Goal: Task Accomplishment & Management: Complete application form

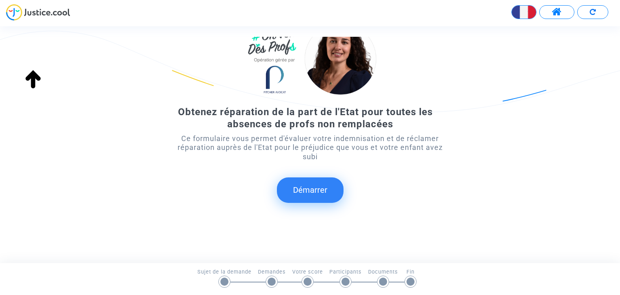
scroll to position [52, 0]
click at [308, 196] on button "Démarrer" at bounding box center [310, 190] width 67 height 25
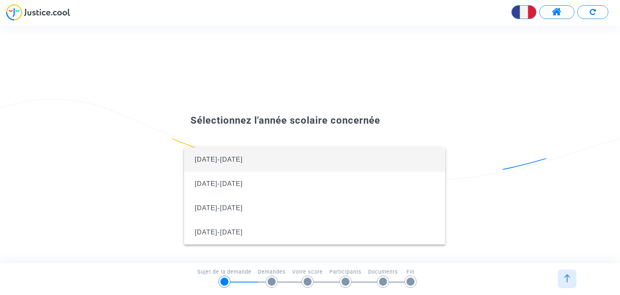
click at [252, 159] on span "2024-2025" at bounding box center [315, 159] width 248 height 24
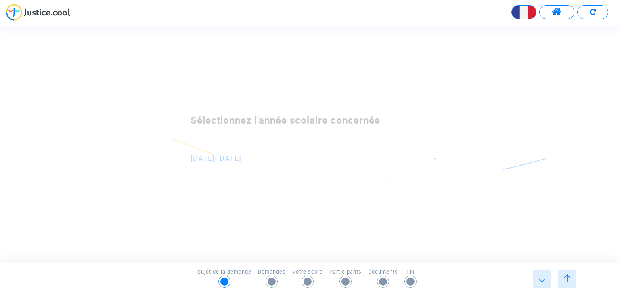
scroll to position [0, 0]
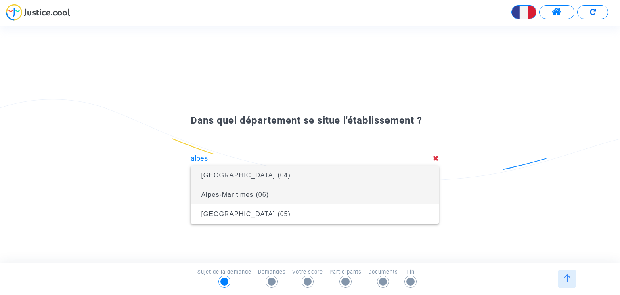
click at [255, 194] on span "Alpes-Maritimes (06)" at bounding box center [235, 194] width 68 height 7
type input "Alpes-Maritimes (06)"
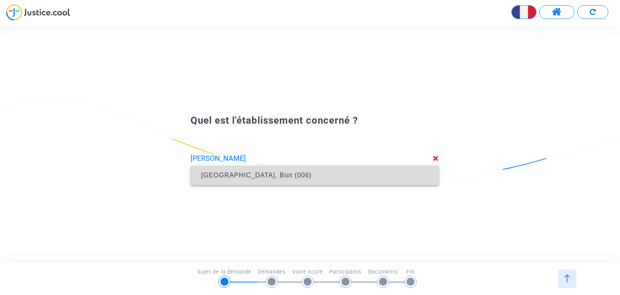
click at [250, 172] on span "Collège L'Eganaude, Biot (006)" at bounding box center [256, 175] width 111 height 7
type input "Collège L'Eganaude, Biot (006)"
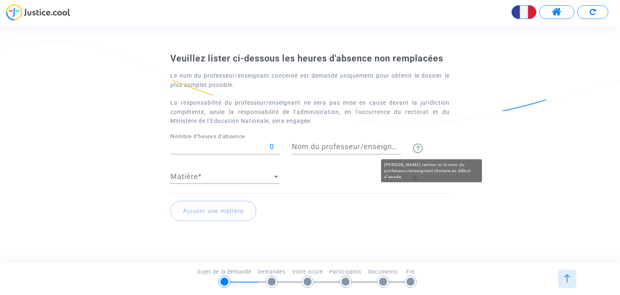
click at [420, 148] on img at bounding box center [418, 148] width 10 height 10
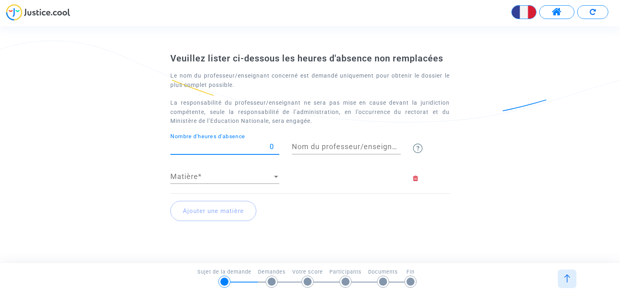
click at [222, 145] on input "0" at bounding box center [224, 147] width 109 height 8
click at [242, 148] on input "0" at bounding box center [224, 147] width 109 height 8
type input "112"
click at [332, 148] on input "Nom du professeur/enseignant titulaire" at bounding box center [346, 147] width 109 height 8
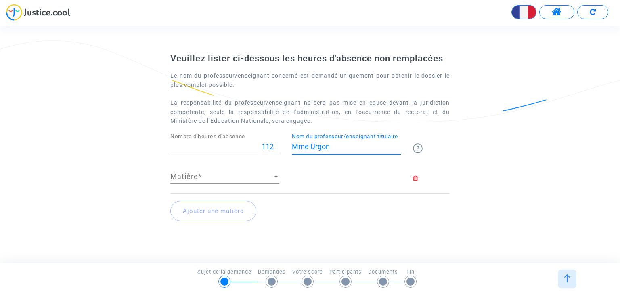
type input "Mme Urgon"
click at [275, 176] on div at bounding box center [276, 177] width 4 height 2
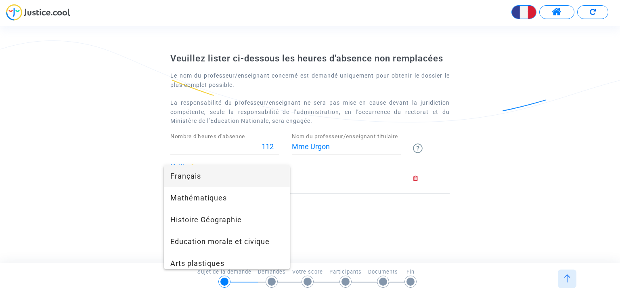
click at [217, 178] on span "Français" at bounding box center [226, 176] width 113 height 22
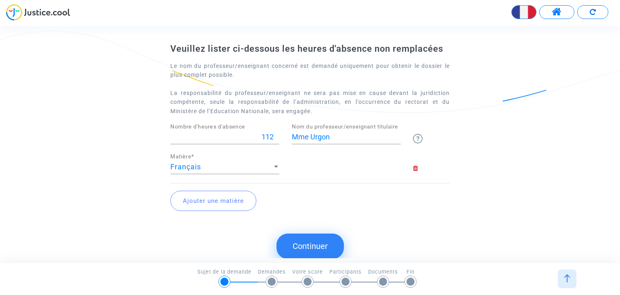
click at [224, 200] on button "Ajouter une matière" at bounding box center [213, 201] width 86 height 20
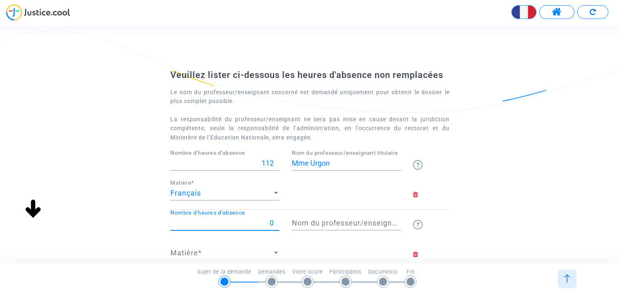
click at [252, 222] on input "0" at bounding box center [224, 223] width 109 height 8
drag, startPoint x: 264, startPoint y: 220, endPoint x: 282, endPoint y: 220, distance: 17.8
click at [282, 220] on div "0 Nombre d'heures d'absence" at bounding box center [224, 225] width 121 height 30
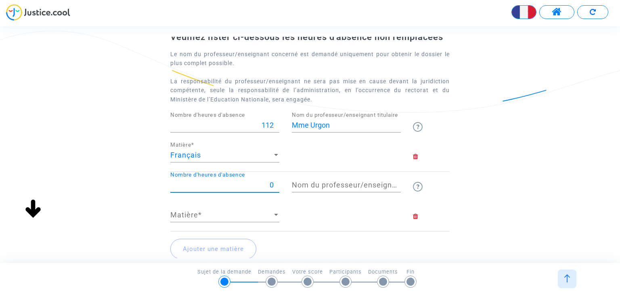
scroll to position [42, 0]
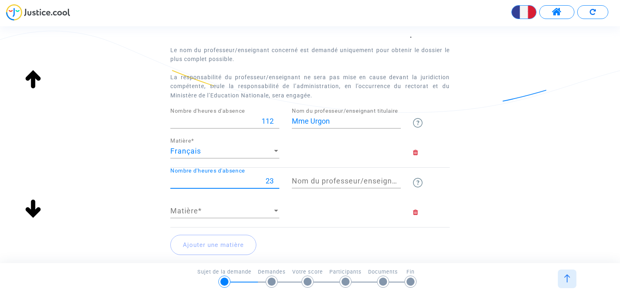
type input "23"
click at [338, 179] on input "Nom du professeur/enseignant titulaire" at bounding box center [346, 181] width 109 height 8
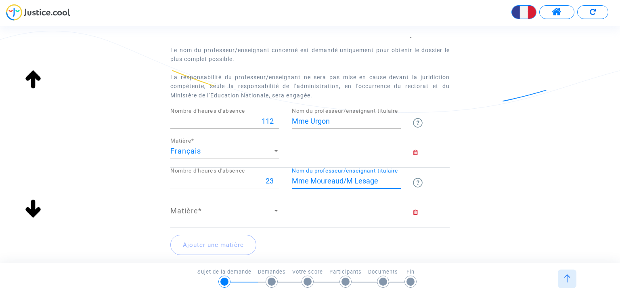
type input "Mme Moureaud/M Lesage"
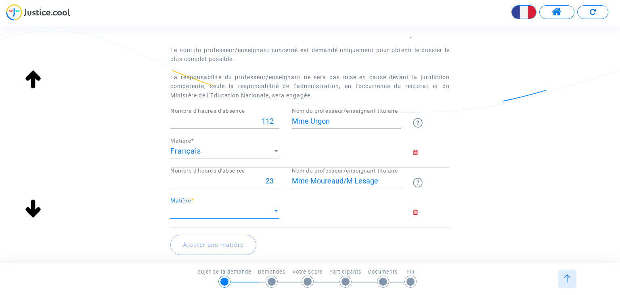
click at [278, 210] on div at bounding box center [276, 211] width 7 height 8
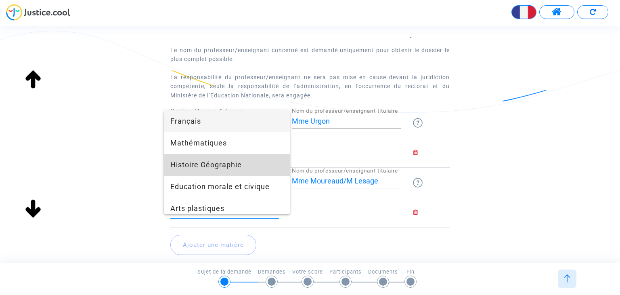
click at [237, 162] on span "Histoire Géographie" at bounding box center [226, 165] width 113 height 22
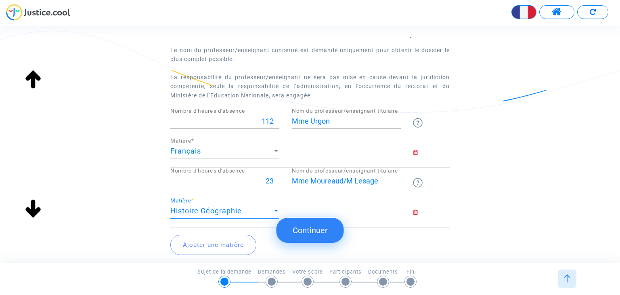
scroll to position [93, 0]
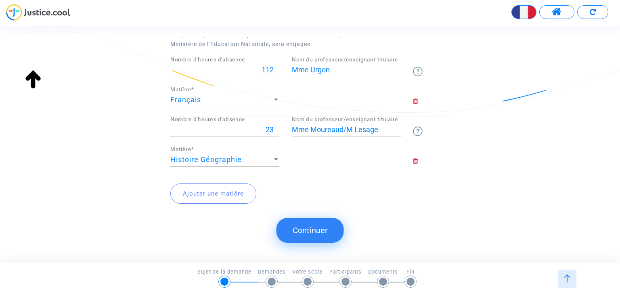
click at [215, 194] on button "Ajouter une matière" at bounding box center [213, 193] width 86 height 20
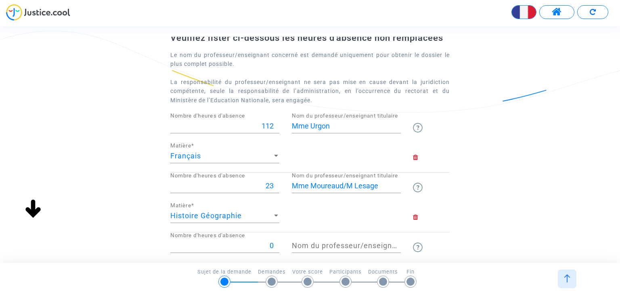
scroll to position [0, 0]
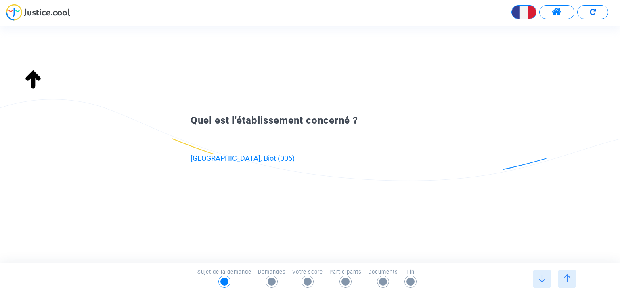
type input "Alpes-Maritimes (06)"
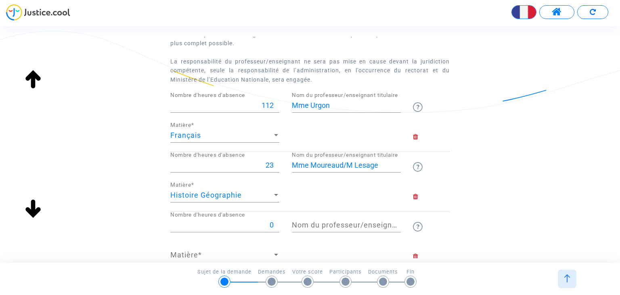
scroll to position [105, 0]
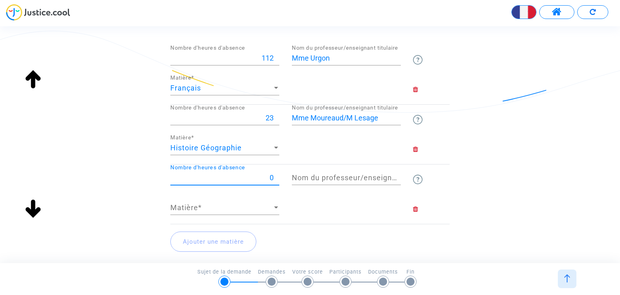
drag, startPoint x: 264, startPoint y: 175, endPoint x: 279, endPoint y: 175, distance: 14.9
click at [279, 175] on input "0" at bounding box center [224, 178] width 109 height 8
type input "6"
click at [333, 176] on input "Nom du professeur/enseignant titulaire" at bounding box center [346, 178] width 109 height 8
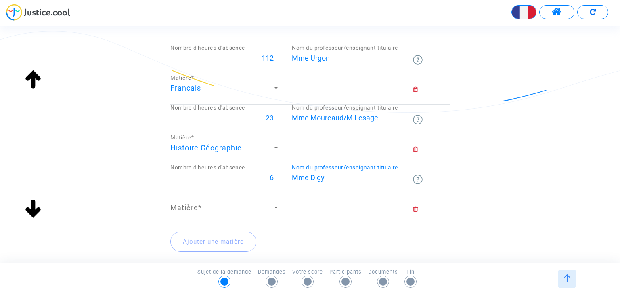
type input "Mme Digy"
click at [268, 207] on span "Matière" at bounding box center [221, 207] width 102 height 8
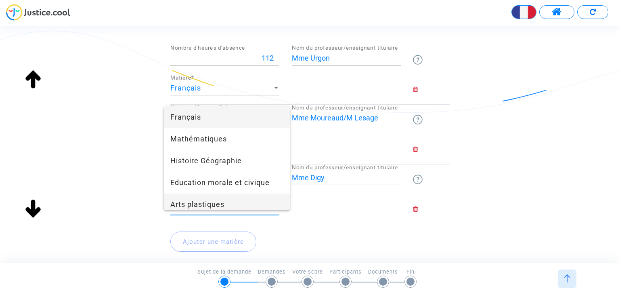
click at [245, 203] on span "Arts plastiques" at bounding box center [226, 204] width 113 height 22
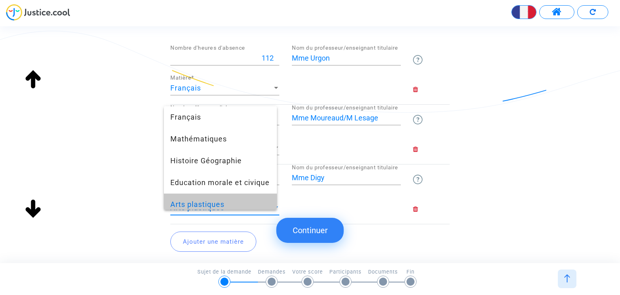
scroll to position [6, 0]
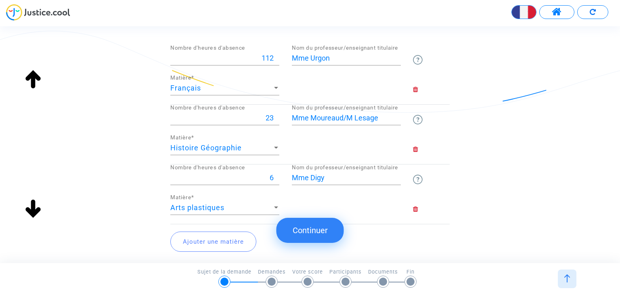
click at [220, 239] on button "Ajouter une matière" at bounding box center [213, 241] width 86 height 20
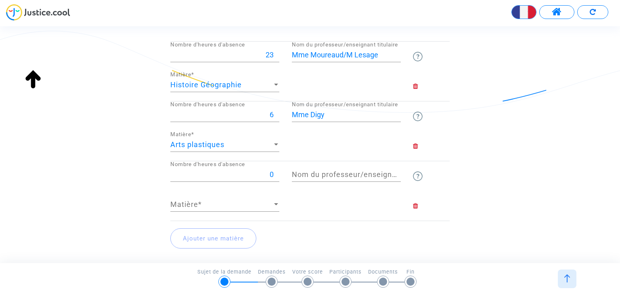
scroll to position [212, 0]
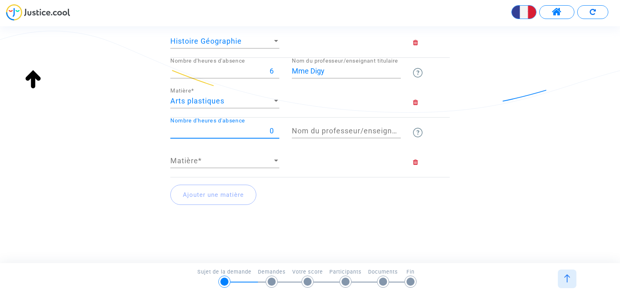
drag, startPoint x: 265, startPoint y: 127, endPoint x: 275, endPoint y: 127, distance: 9.7
click at [275, 127] on input "0" at bounding box center [224, 131] width 109 height 8
type input "5"
click at [314, 127] on input "Nom du professeur/enseignant titulaire" at bounding box center [346, 131] width 109 height 8
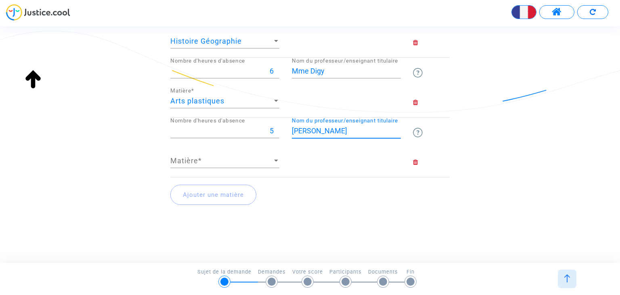
type input "Mme Perron"
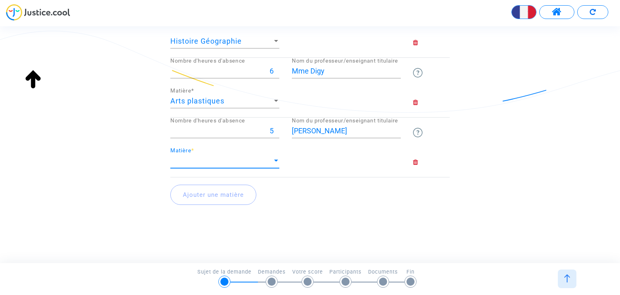
click at [268, 159] on span "Matière" at bounding box center [221, 161] width 102 height 8
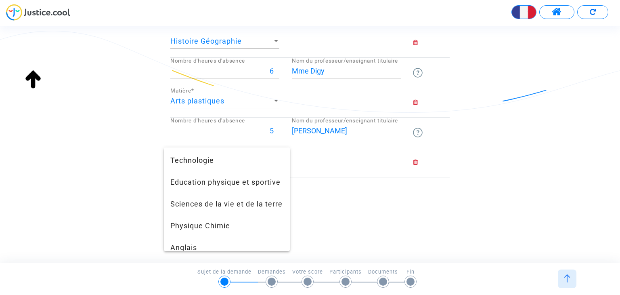
scroll to position [134, 0]
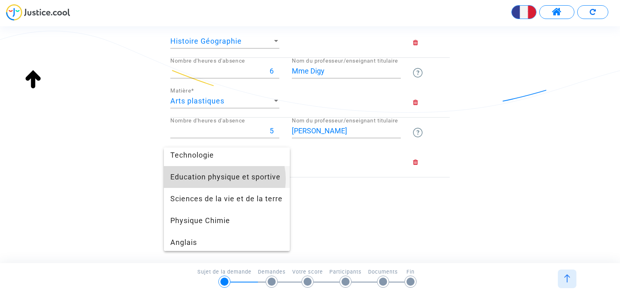
click at [218, 178] on span "Education physique et sportive" at bounding box center [226, 177] width 113 height 22
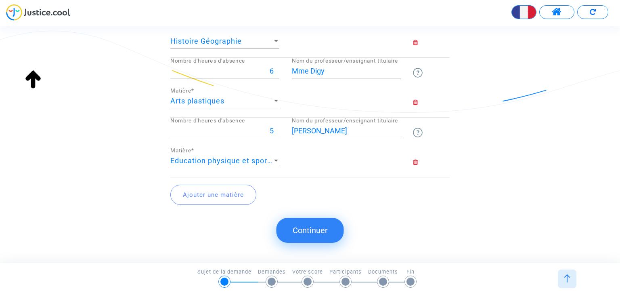
click at [224, 197] on button "Ajouter une matière" at bounding box center [213, 194] width 86 height 20
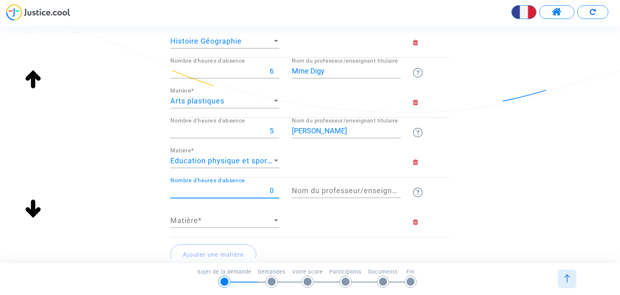
drag, startPoint x: 263, startPoint y: 187, endPoint x: 273, endPoint y: 188, distance: 9.8
click at [273, 188] on input "0" at bounding box center [224, 191] width 109 height 8
type input "5"
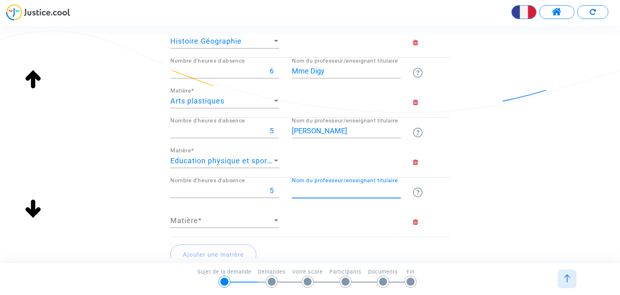
click at [324, 189] on input "Nom du professeur/enseignant titulaire" at bounding box center [346, 191] width 109 height 8
type input "M Jabot"
click at [266, 218] on span "Matière" at bounding box center [221, 220] width 102 height 8
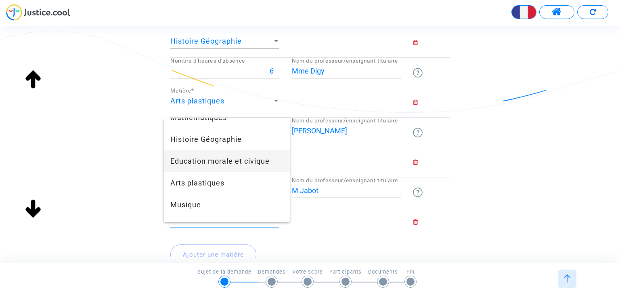
scroll to position [65, 0]
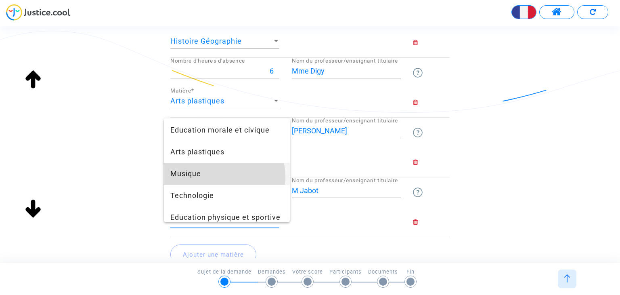
click at [212, 176] on span "Musique" at bounding box center [226, 174] width 113 height 22
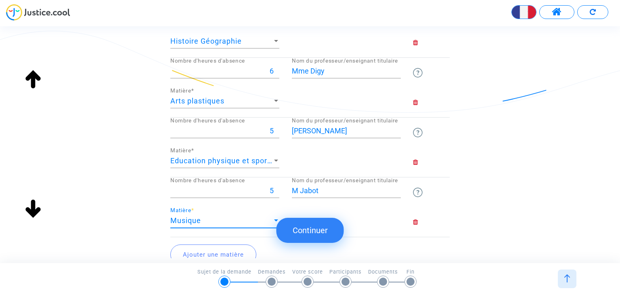
scroll to position [270, 0]
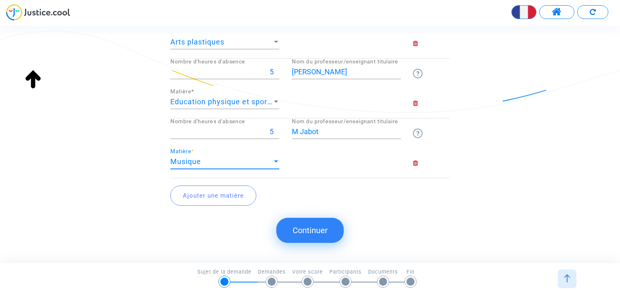
click at [192, 192] on button "Ajouter une matière" at bounding box center [213, 195] width 86 height 20
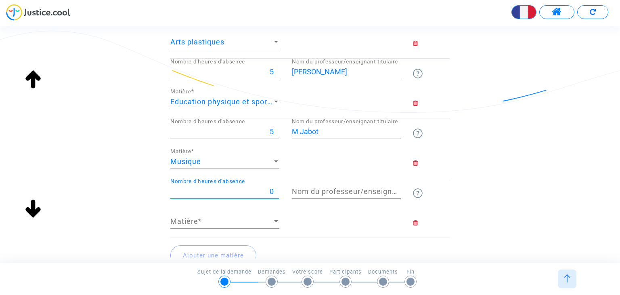
drag, startPoint x: 265, startPoint y: 189, endPoint x: 275, endPoint y: 189, distance: 9.3
click at [275, 189] on input "0" at bounding box center [224, 191] width 109 height 8
type input "5"
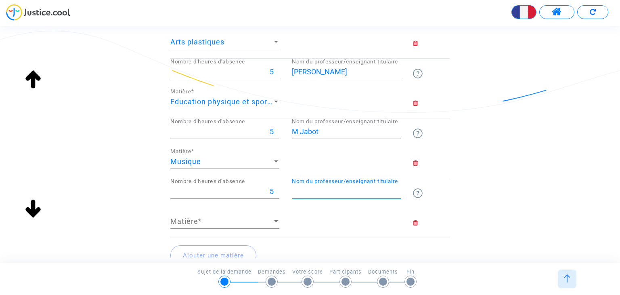
click at [320, 188] on input "Nom du professeur/enseignant titulaire" at bounding box center [346, 191] width 109 height 8
type input "M Couvreux"
click at [263, 217] on span "Matière" at bounding box center [221, 221] width 102 height 8
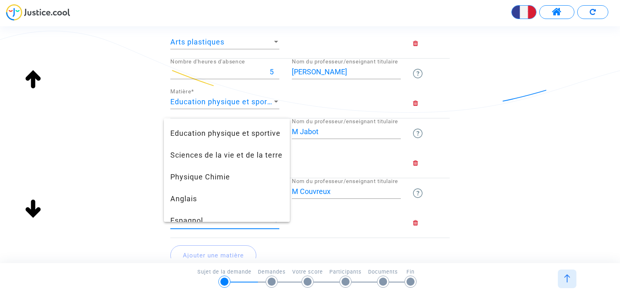
scroll to position [159, 0]
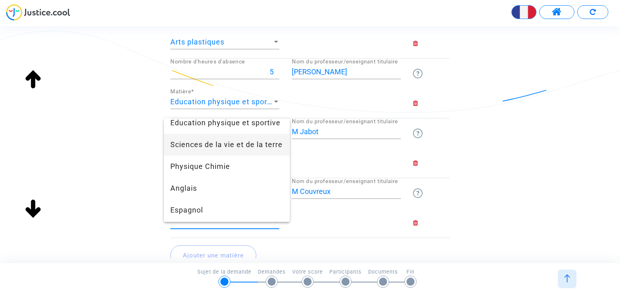
click at [208, 154] on span "Sciences de la vie et de la terre" at bounding box center [226, 145] width 113 height 22
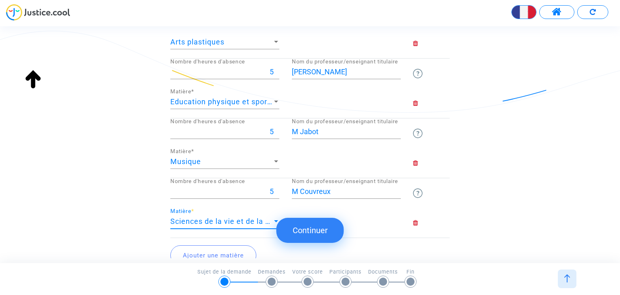
scroll to position [330, 0]
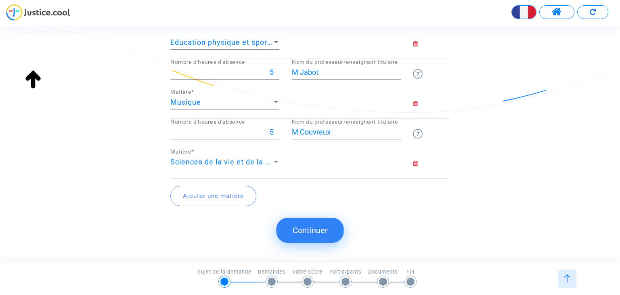
click at [208, 192] on button "Ajouter une matière" at bounding box center [213, 196] width 86 height 20
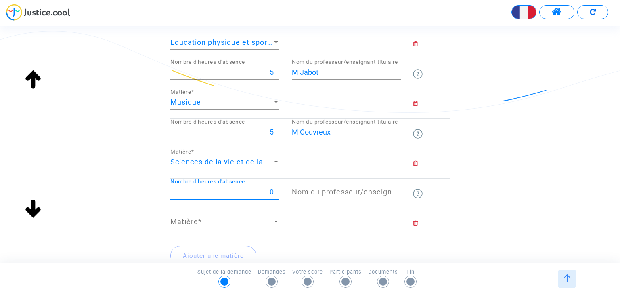
drag, startPoint x: 262, startPoint y: 188, endPoint x: 284, endPoint y: 186, distance: 22.7
click at [284, 186] on div "0 Nombre d'heures d'absence" at bounding box center [224, 193] width 121 height 30
type input "4"
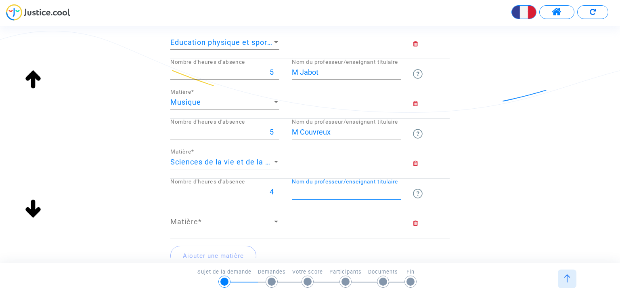
click at [310, 188] on input "Nom du professeur/enseignant titulaire" at bounding box center [346, 192] width 109 height 8
type input "M Hamy"
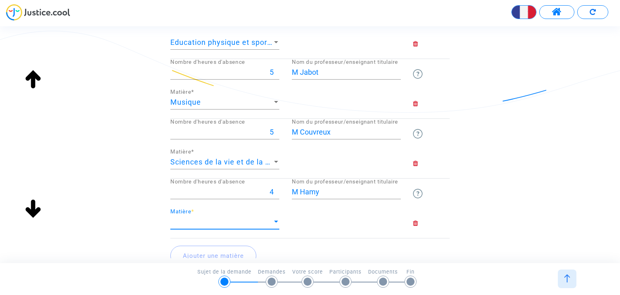
click at [254, 218] on span "Matière" at bounding box center [221, 222] width 102 height 8
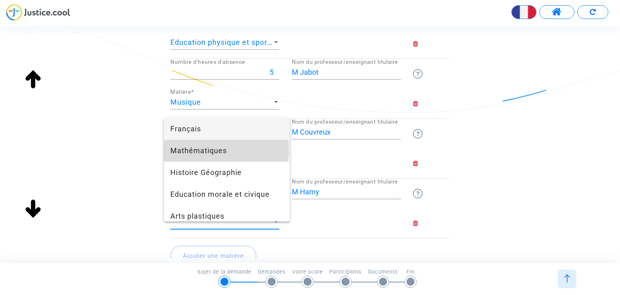
click at [226, 151] on span "Mathématiques" at bounding box center [226, 151] width 113 height 22
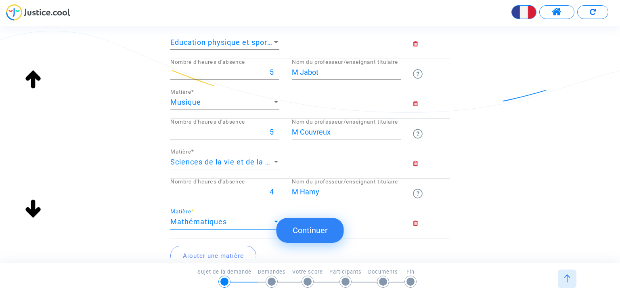
click at [220, 247] on button "Ajouter une matière" at bounding box center [213, 255] width 86 height 20
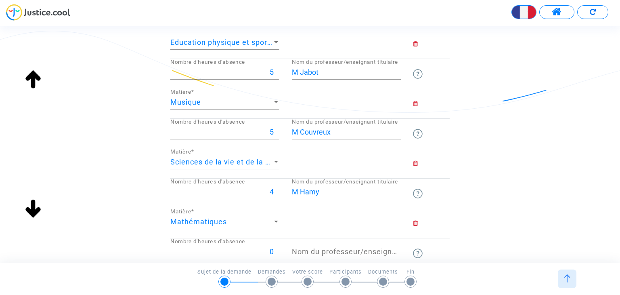
scroll to position [448, 0]
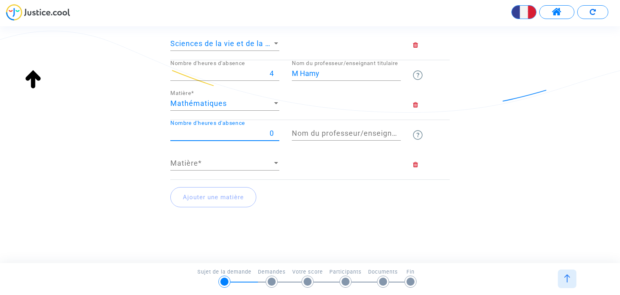
drag, startPoint x: 263, startPoint y: 130, endPoint x: 281, endPoint y: 124, distance: 18.8
click at [281, 124] on div "0 Nombre d'heures d'absence" at bounding box center [224, 135] width 121 height 30
type input "4"
click at [327, 129] on input "Nom du professeur/enseignant titulaire" at bounding box center [346, 133] width 109 height 8
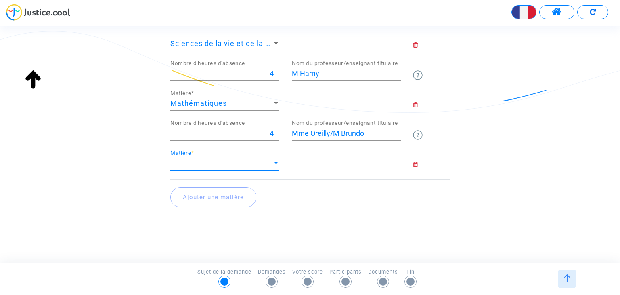
click at [268, 159] on span "Matière" at bounding box center [221, 163] width 102 height 8
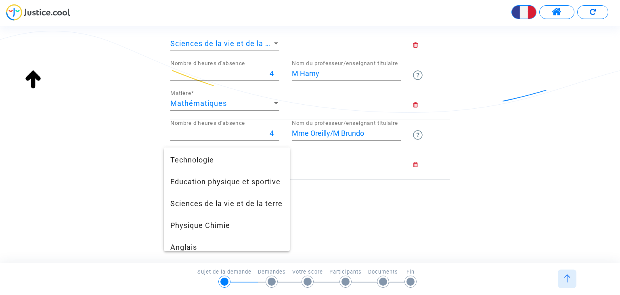
scroll to position [202, 0]
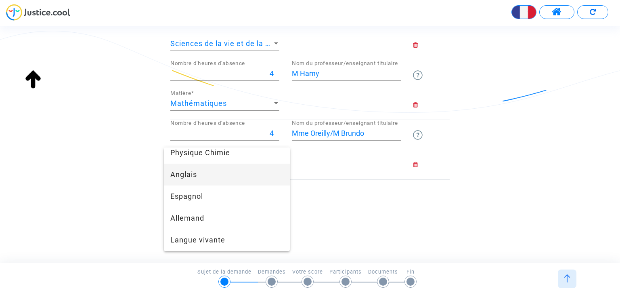
click at [219, 185] on span "Anglais" at bounding box center [226, 175] width 113 height 22
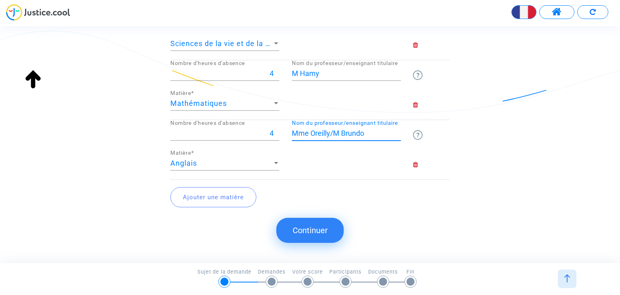
click at [370, 130] on input "Mme Oreilly/M Brundo" at bounding box center [346, 133] width 109 height 8
type input "Mme Oreilly/M Brundo/M Smith"
click at [222, 195] on button "Ajouter une matière" at bounding box center [213, 197] width 86 height 20
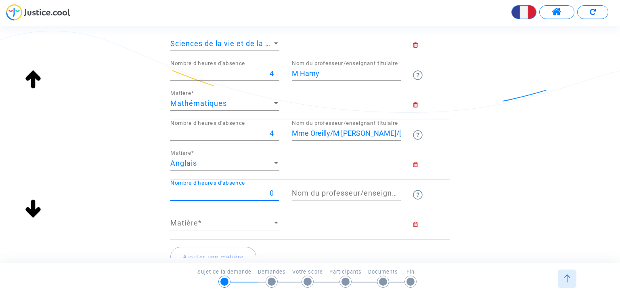
drag, startPoint x: 264, startPoint y: 188, endPoint x: 286, endPoint y: 188, distance: 21.8
click at [286, 188] on div "0 Nombre d'heures d'absence Nom du professeur/enseignant titulaire" at bounding box center [309, 195] width 291 height 30
type input "1"
click at [325, 189] on input "Nom du professeur/enseignant titulaire" at bounding box center [346, 193] width 109 height 8
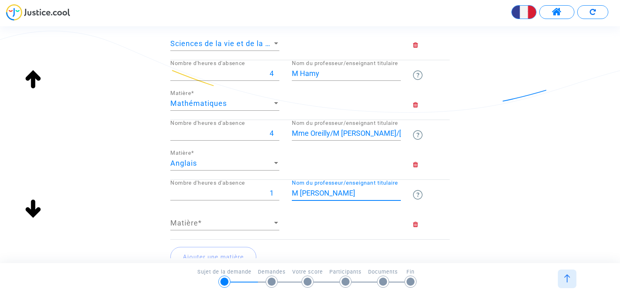
type input "M Samoila"
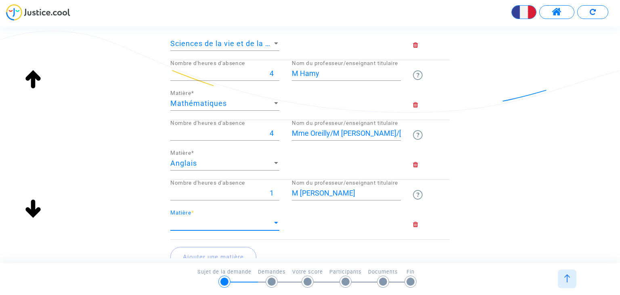
click at [261, 219] on span "Matière" at bounding box center [221, 223] width 102 height 8
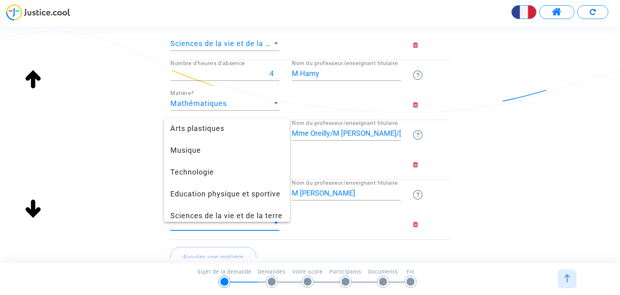
scroll to position [89, 0]
click at [218, 173] on span "Technologie" at bounding box center [226, 171] width 113 height 22
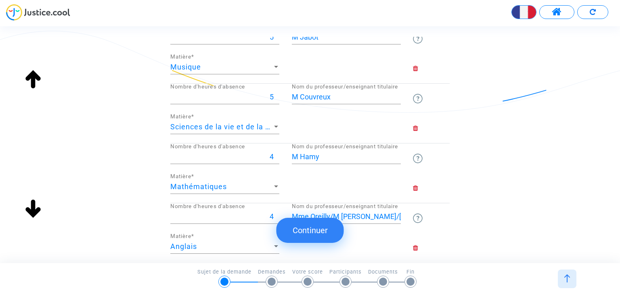
scroll to position [507, 0]
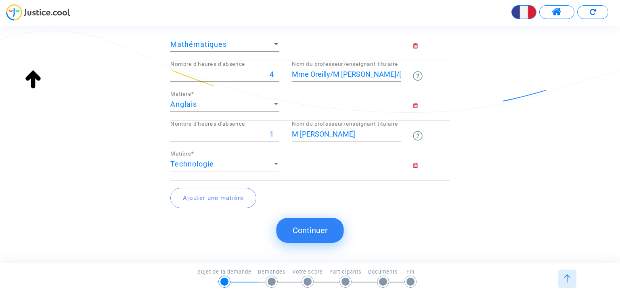
click at [309, 228] on button "Continuer" at bounding box center [310, 230] width 67 height 25
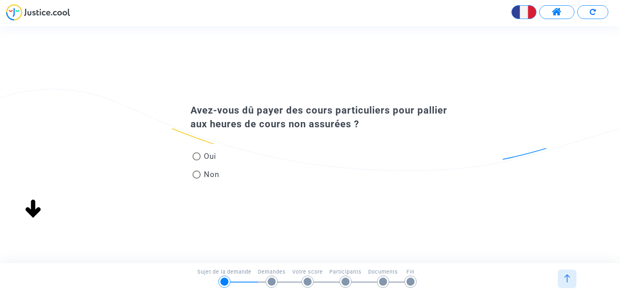
click at [199, 156] on span at bounding box center [197, 156] width 8 height 8
click at [197, 160] on input "Oui" at bounding box center [196, 160] width 0 height 0
radio input "true"
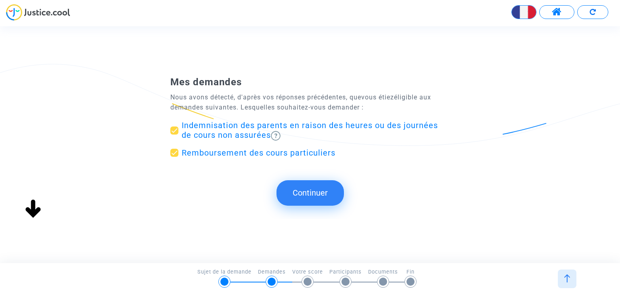
scroll to position [0, 0]
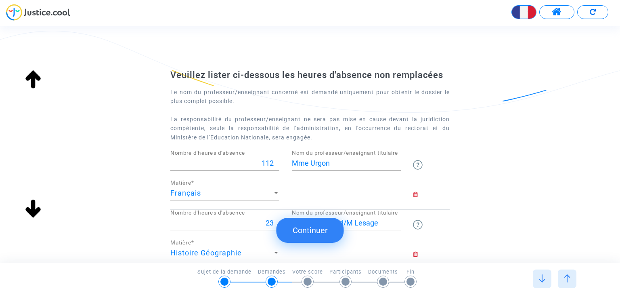
type input "Collège L'Eganaude, Biot (006)"
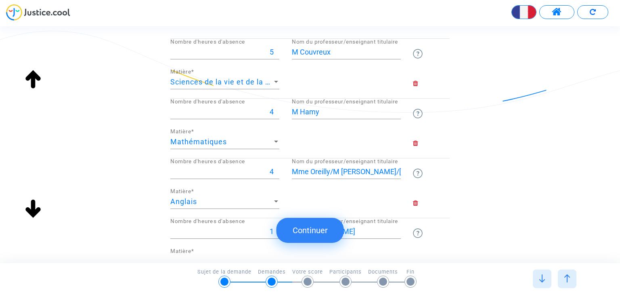
scroll to position [507, 0]
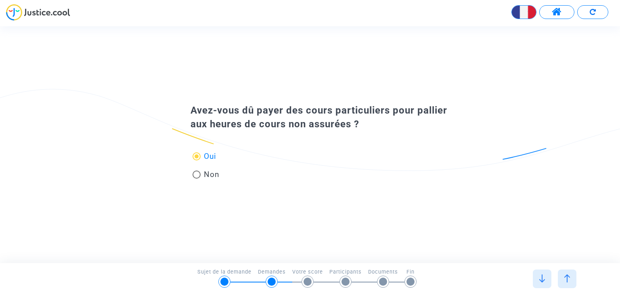
drag, startPoint x: 544, startPoint y: 280, endPoint x: 545, endPoint y: 274, distance: 5.8
click at [545, 274] on img at bounding box center [542, 278] width 8 height 8
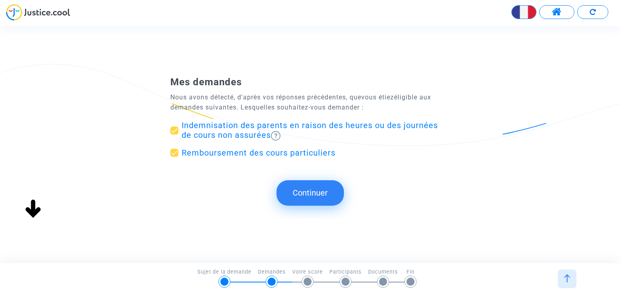
scroll to position [0, 0]
click at [313, 195] on button "Continuer" at bounding box center [310, 192] width 67 height 25
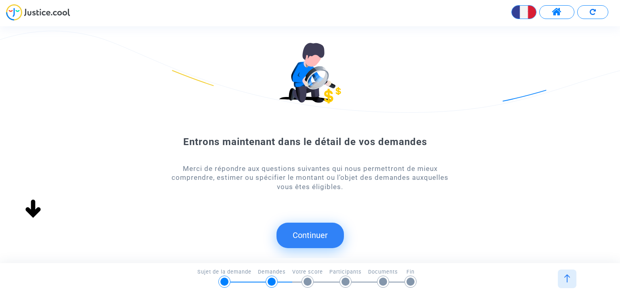
click at [307, 231] on button "Continuer" at bounding box center [310, 234] width 67 height 25
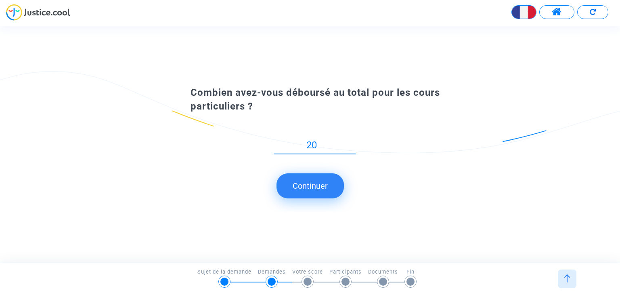
type input "2"
type input "400"
click at [316, 188] on button "Continuer" at bounding box center [310, 185] width 67 height 25
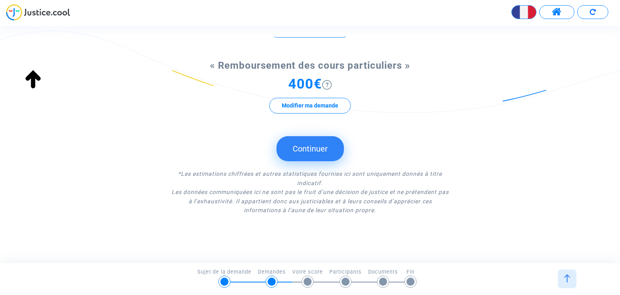
scroll to position [159, 0]
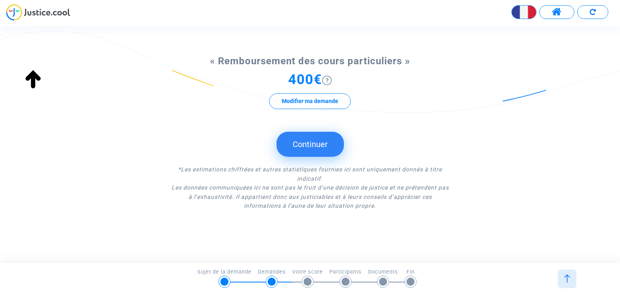
click at [307, 151] on button "Continuer" at bounding box center [310, 144] width 67 height 25
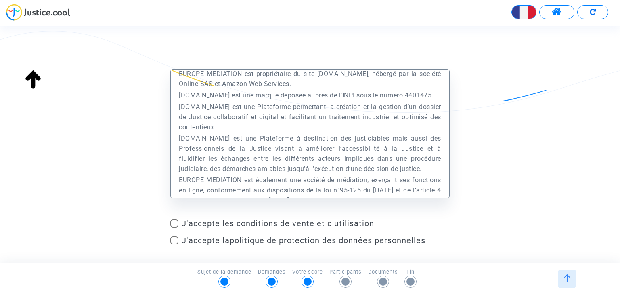
scroll to position [50, 0]
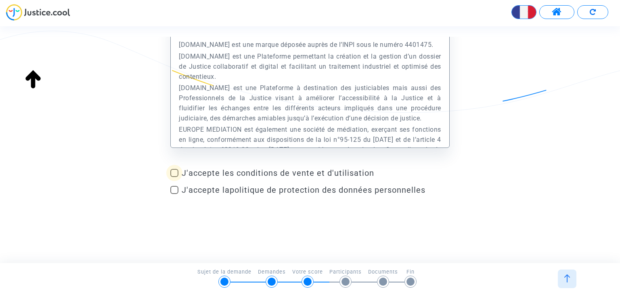
click at [176, 174] on span at bounding box center [174, 173] width 8 height 8
click at [174, 177] on input "J'accepte les conditions de vente et d'utilisation" at bounding box center [174, 177] width 0 height 0
checkbox input "true"
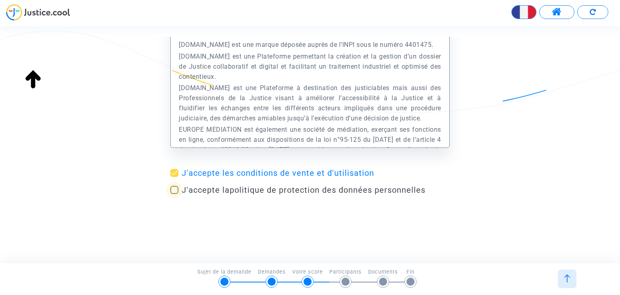
click at [179, 189] on label "J'accepte la politique de protection des données personnelles" at bounding box center [309, 190] width 279 height 10
click at [174, 194] on input "J'accepte la politique de protection des données personnelles" at bounding box center [174, 194] width 0 height 0
checkbox input "true"
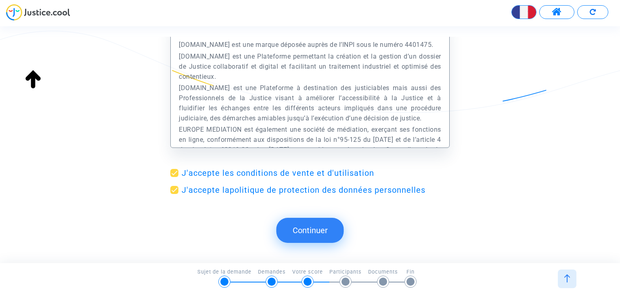
click at [328, 232] on button "Continuer" at bounding box center [310, 230] width 67 height 25
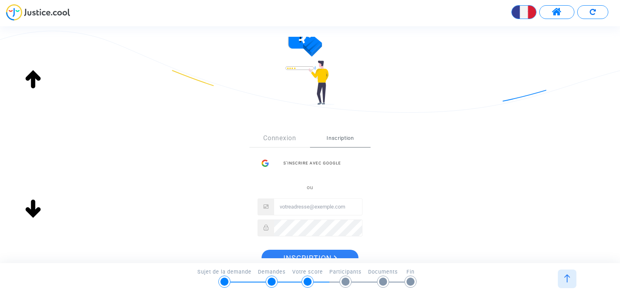
scroll to position [45, 0]
click at [306, 205] on input "Email" at bounding box center [318, 206] width 88 height 16
type input "[EMAIL_ADDRESS][DOMAIN_NAME]"
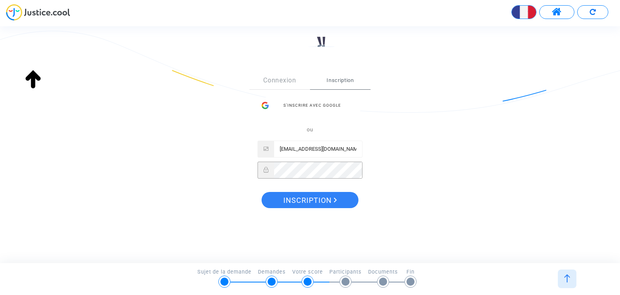
scroll to position [102, 0]
click at [308, 199] on span "Inscription" at bounding box center [310, 201] width 54 height 17
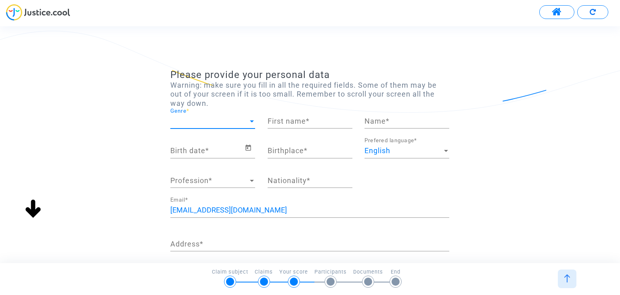
click at [236, 120] on span "Genre" at bounding box center [209, 121] width 78 height 8
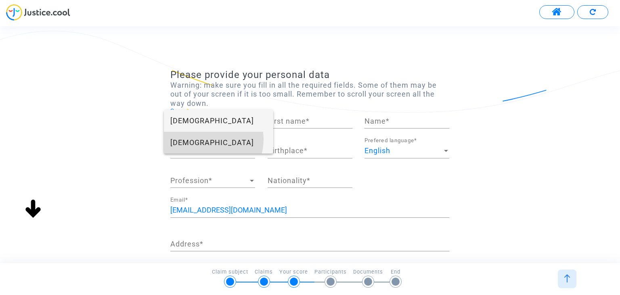
click at [204, 139] on span "[DEMOGRAPHIC_DATA]" at bounding box center [218, 143] width 96 height 22
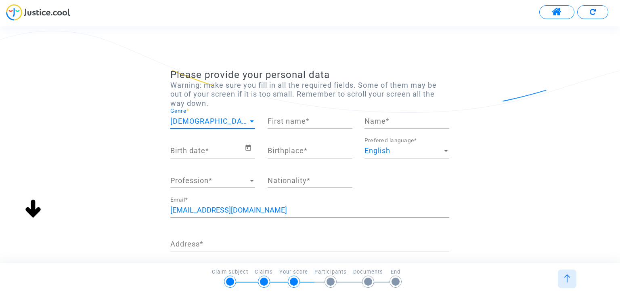
click at [291, 122] on input "First name *" at bounding box center [310, 121] width 85 height 8
type input "[PERSON_NAME]"
type input "Ferrari"
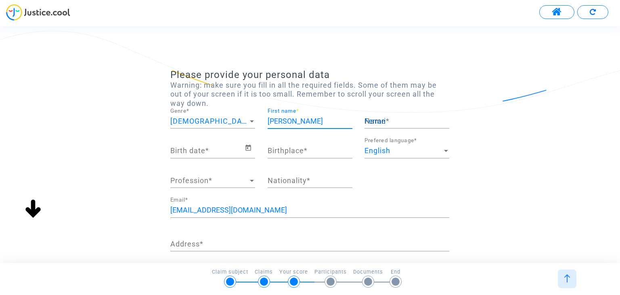
type input "BIOT"
click at [249, 146] on icon "Open calendar" at bounding box center [248, 148] width 7 height 10
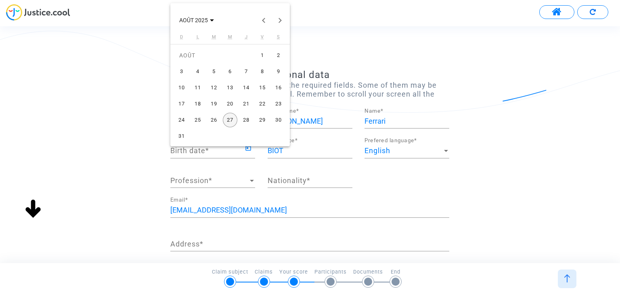
click at [218, 155] on div at bounding box center [310, 147] width 620 height 295
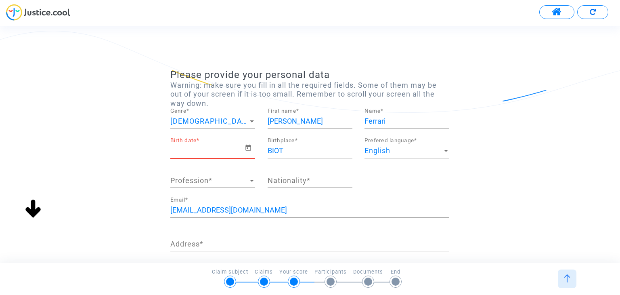
click at [212, 152] on input "Birth date *" at bounding box center [207, 151] width 74 height 8
click at [249, 149] on icon "Open calendar" at bounding box center [248, 148] width 7 height 10
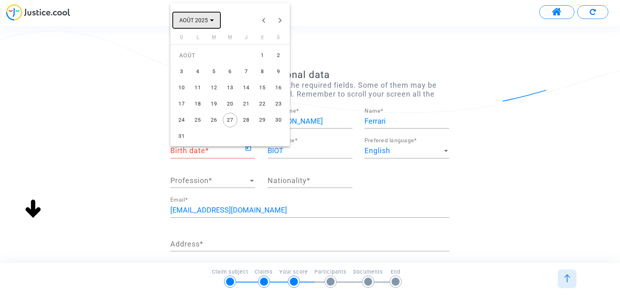
click at [209, 21] on span "AOÛT 2025" at bounding box center [196, 20] width 35 height 6
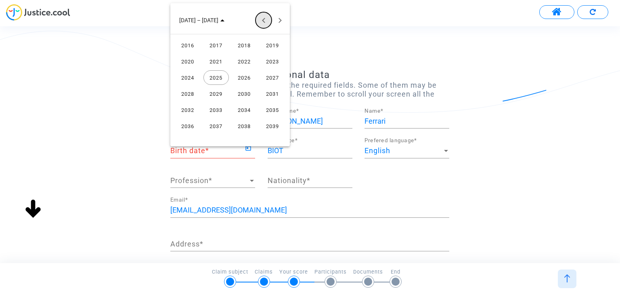
click at [265, 19] on button "Previous 24 years" at bounding box center [264, 20] width 16 height 16
click at [281, 21] on button "Next 24 years" at bounding box center [280, 20] width 16 height 16
click at [270, 62] on div "1975" at bounding box center [272, 61] width 25 height 15
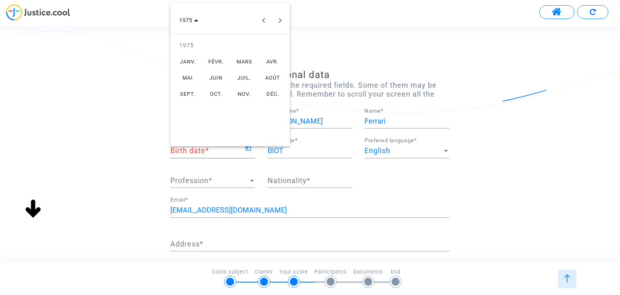
click at [220, 58] on div "FÉVR." at bounding box center [215, 61] width 25 height 15
click at [277, 56] on div "1" at bounding box center [278, 55] width 15 height 15
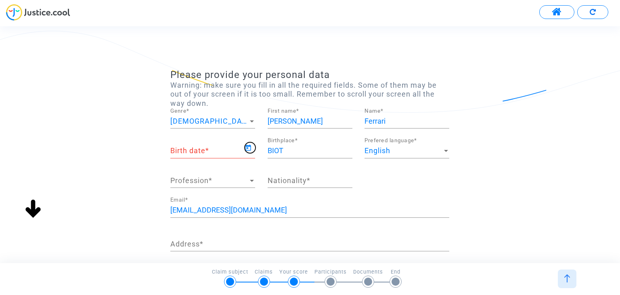
type input "[DATE]"
click at [323, 150] on input "BIOT" at bounding box center [310, 151] width 85 height 8
drag, startPoint x: 321, startPoint y: 150, endPoint x: 245, endPoint y: 151, distance: 76.3
click at [245, 151] on div "[DEMOGRAPHIC_DATA] Birth date * BIOT Birthplace * English Prefered language * P…" at bounding box center [309, 167] width 291 height 59
type input "[GEOGRAPHIC_DATA]"
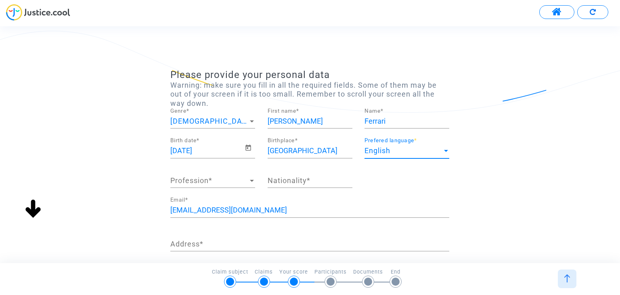
click at [396, 149] on div "English" at bounding box center [404, 151] width 78 height 8
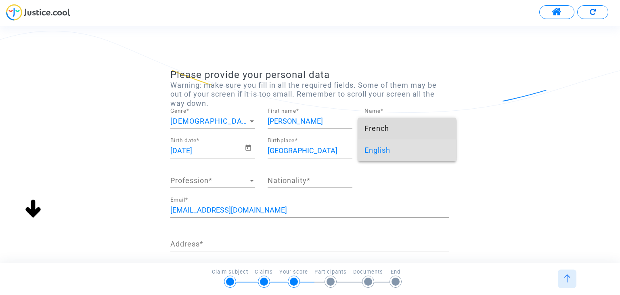
click at [390, 135] on span "French" at bounding box center [407, 128] width 85 height 22
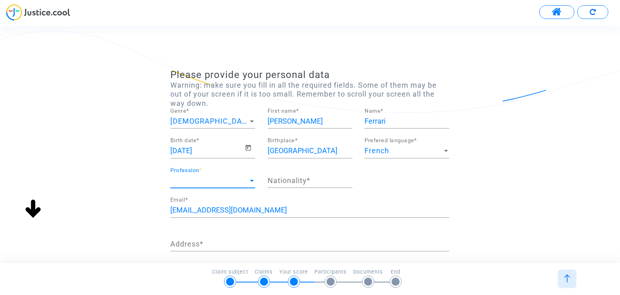
click at [229, 182] on span "Profession" at bounding box center [209, 180] width 78 height 8
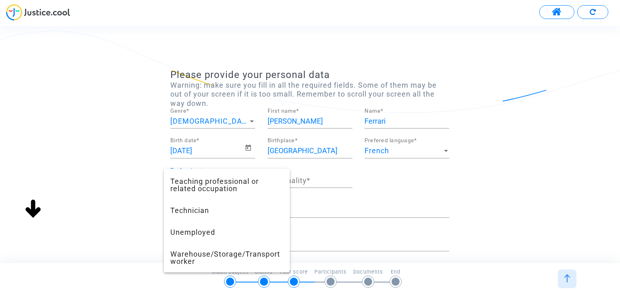
scroll to position [578, 0]
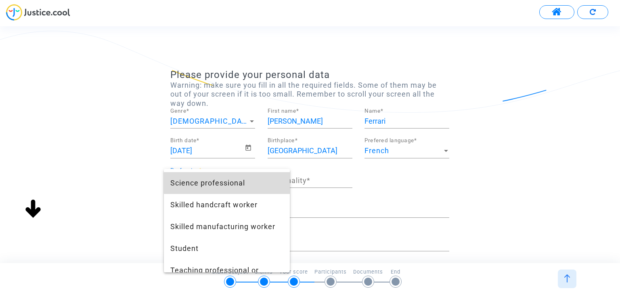
click at [229, 182] on span "Science professional" at bounding box center [226, 183] width 113 height 22
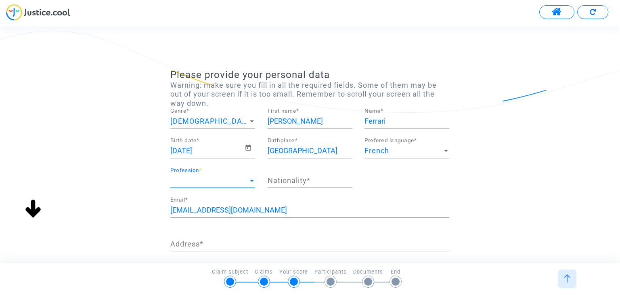
scroll to position [523, 0]
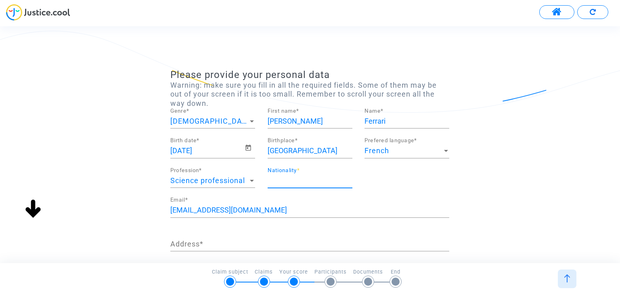
click at [309, 181] on input "Nationality *" at bounding box center [310, 180] width 85 height 8
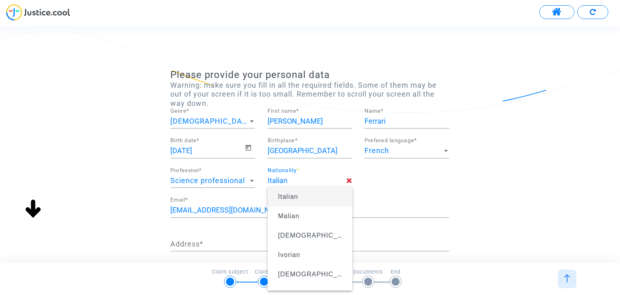
type input "Italian"
click at [300, 199] on span "Italian" at bounding box center [310, 196] width 72 height 23
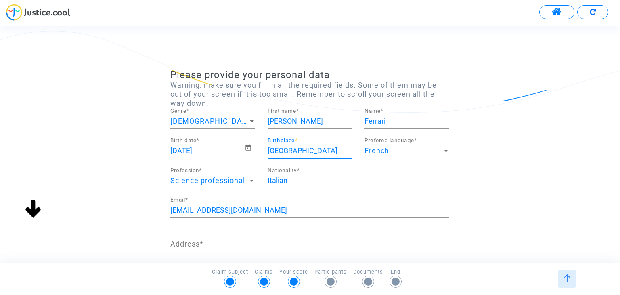
click at [300, 150] on input "[GEOGRAPHIC_DATA]" at bounding box center [310, 151] width 85 height 8
drag, startPoint x: 300, startPoint y: 150, endPoint x: 252, endPoint y: 151, distance: 48.0
click at [252, 151] on div "[DEMOGRAPHIC_DATA] Birth date * Brésil Birthplace * French Prefered language * …" at bounding box center [309, 167] width 291 height 59
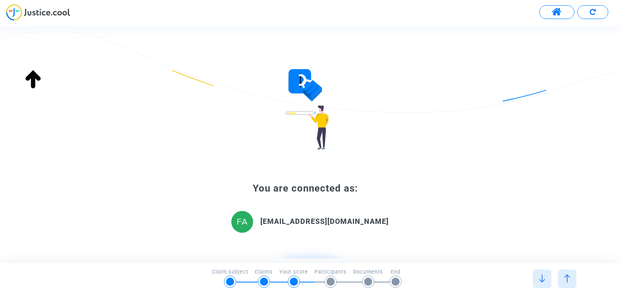
type input "[GEOGRAPHIC_DATA]"
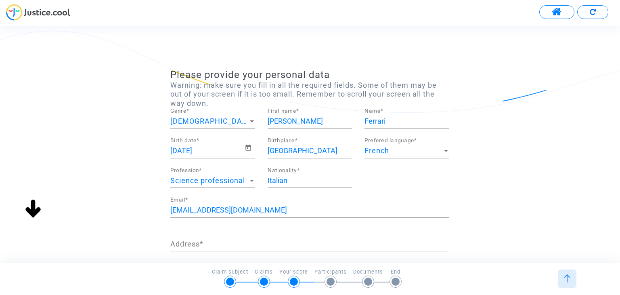
click at [195, 245] on input "Address *" at bounding box center [309, 244] width 279 height 8
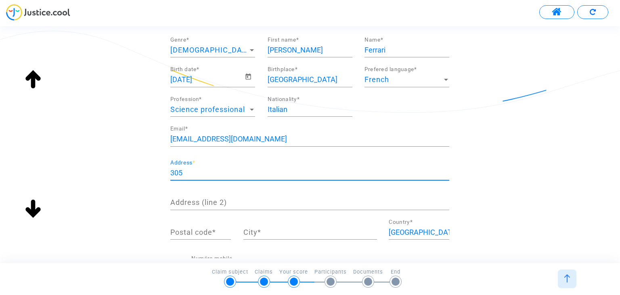
scroll to position [82, 0]
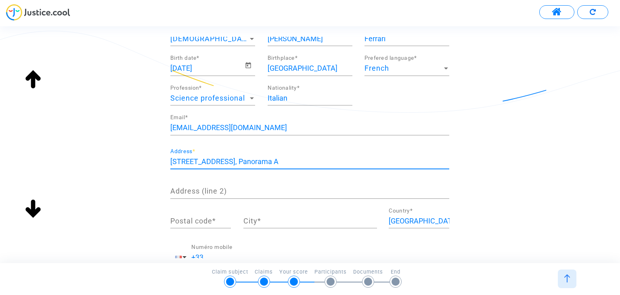
type input "[STREET_ADDRESS], Panorama A"
click at [208, 218] on input "Postal code *" at bounding box center [200, 221] width 61 height 8
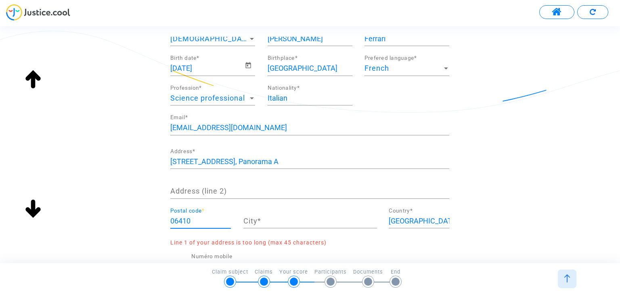
type input "06410"
click at [264, 218] on input "City *" at bounding box center [310, 221] width 134 height 8
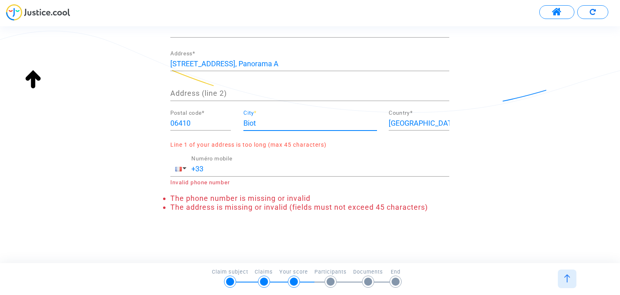
type input "Biot"
click at [244, 167] on input "+33" at bounding box center [320, 169] width 258 height 8
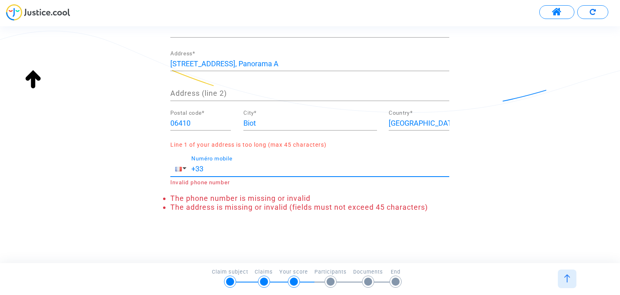
type input "[PHONE_NUMBER]"
click at [369, 189] on form "Please provide your personal data Warning: make sure you fill in all the requir…" at bounding box center [309, 50] width 279 height 323
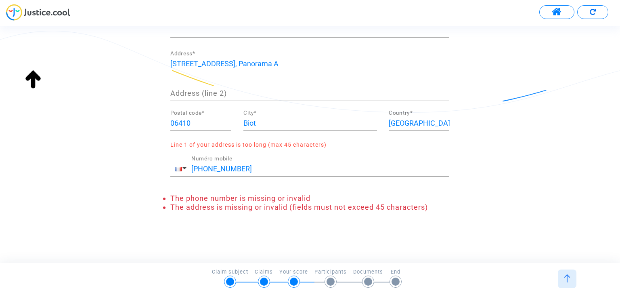
scroll to position [180, 0]
click at [231, 169] on input "[PHONE_NUMBER]" at bounding box center [320, 169] width 258 height 8
click at [226, 170] on input "[PHONE_NUMBER]" at bounding box center [320, 169] width 258 height 8
click at [182, 168] on button "button" at bounding box center [180, 169] width 21 height 15
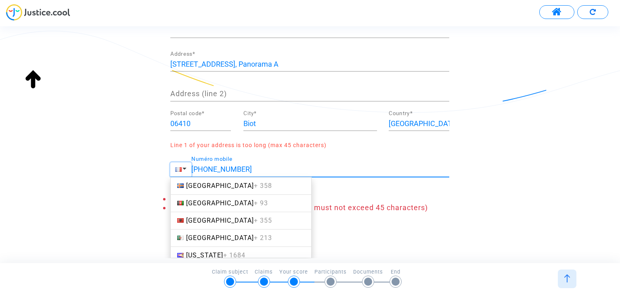
click at [179, 164] on button "button" at bounding box center [180, 169] width 21 height 15
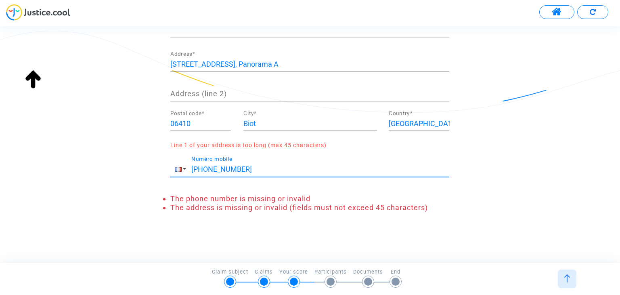
drag, startPoint x: 254, startPoint y: 168, endPoint x: 164, endPoint y: 162, distance: 89.8
click at [164, 162] on div "Please provide your personal data Warning: make sure you fill in all the requir…" at bounding box center [310, 54] width 620 height 331
click at [183, 168] on span "button" at bounding box center [184, 169] width 4 height 2
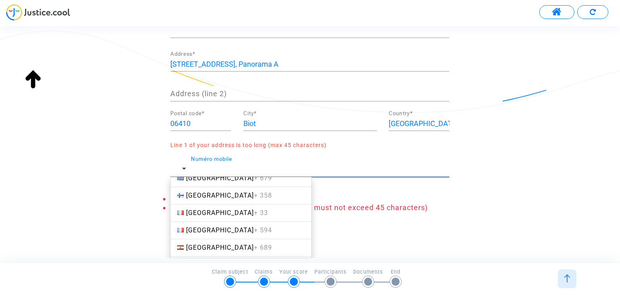
scroll to position [1205, 0]
click at [205, 210] on span "France + 33" at bounding box center [227, 214] width 82 height 8
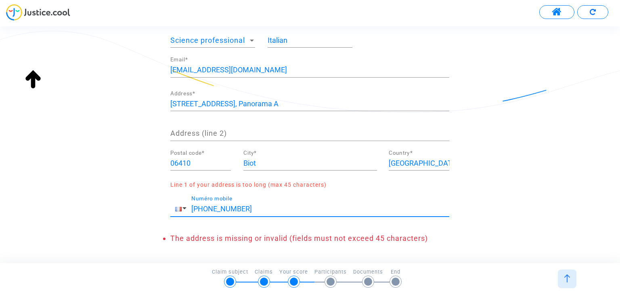
scroll to position [139, 0]
type input "[PHONE_NUMBER]"
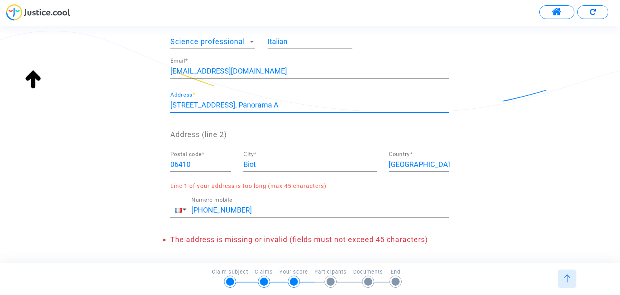
drag, startPoint x: 380, startPoint y: 104, endPoint x: 258, endPoint y: 102, distance: 122.3
click at [258, 102] on input "[STREET_ADDRESS], Panorama A" at bounding box center [309, 105] width 279 height 8
click at [183, 132] on input "Address (line 2)" at bounding box center [309, 134] width 279 height 8
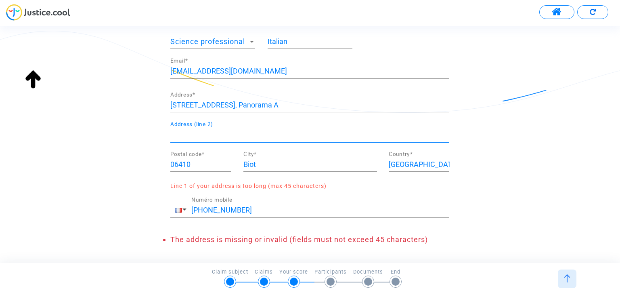
paste input "Résidence Green Side, Panorama A"
type input "Résidence Green Side, Panorama A"
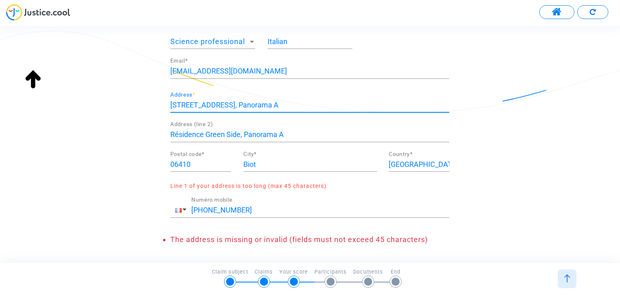
scroll to position [0, 0]
drag, startPoint x: 380, startPoint y: 102, endPoint x: 258, endPoint y: 107, distance: 122.4
click at [258, 107] on input "[STREET_ADDRESS], Panorama A" at bounding box center [309, 105] width 279 height 8
type input "[STREET_ADDRESS]"
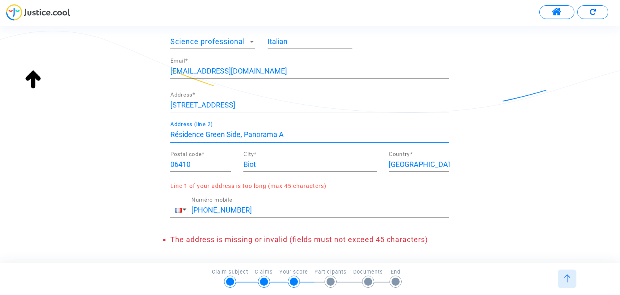
click at [302, 135] on input "Résidence Green Side, Panorama A" at bounding box center [309, 134] width 279 height 8
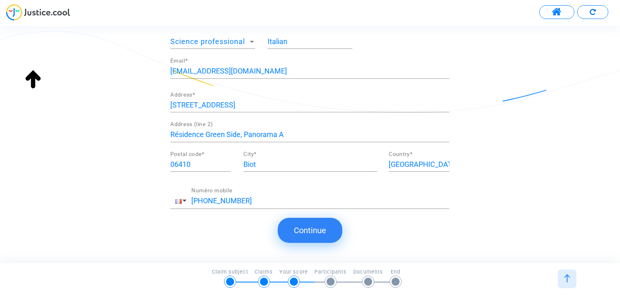
click at [317, 226] on button "Continue" at bounding box center [310, 230] width 65 height 25
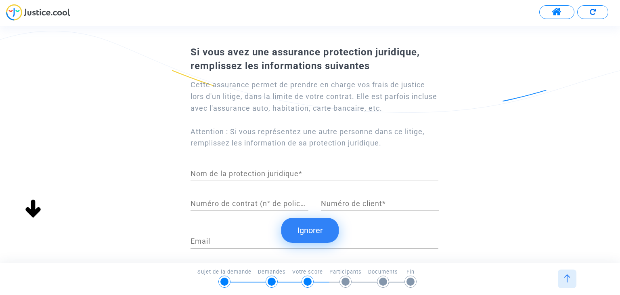
scroll to position [4, 0]
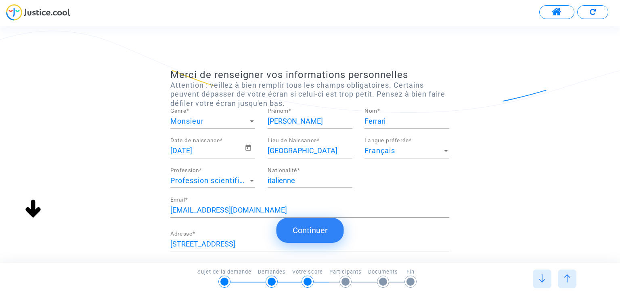
click at [315, 232] on button "Continuer" at bounding box center [310, 230] width 67 height 25
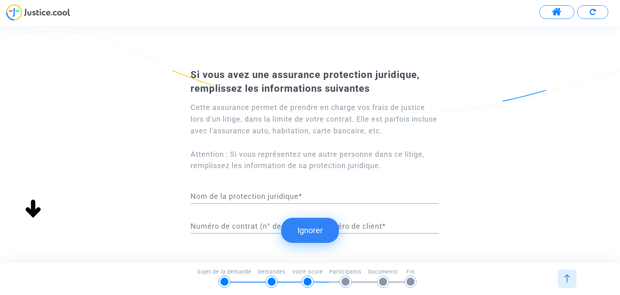
click at [316, 231] on button "Ignorer" at bounding box center [310, 230] width 58 height 25
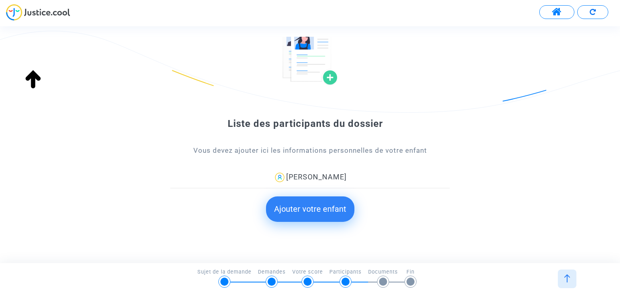
scroll to position [46, 0]
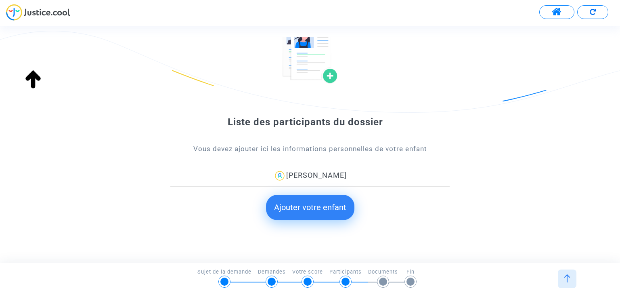
click at [315, 208] on button "Ajouter votre enfant" at bounding box center [310, 207] width 88 height 25
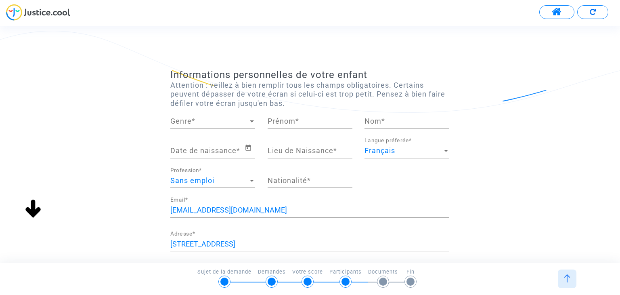
scroll to position [0, 0]
click at [241, 123] on span "Genre" at bounding box center [209, 121] width 78 height 8
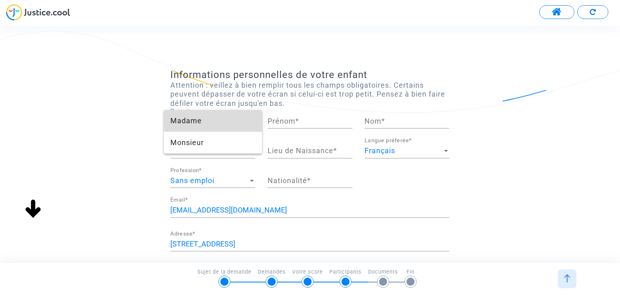
click at [216, 123] on span "Madame" at bounding box center [212, 121] width 85 height 22
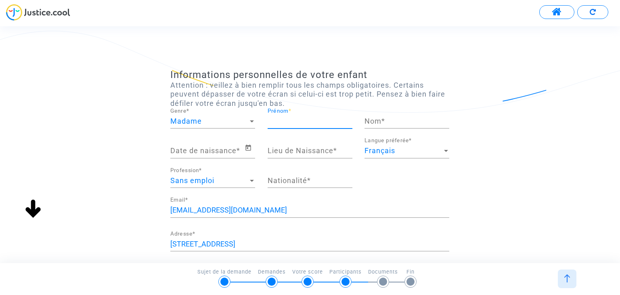
click at [310, 120] on input "Prénom *" at bounding box center [310, 121] width 85 height 8
type input "Beatriz"
type input "Ferrari"
type input "BIOT"
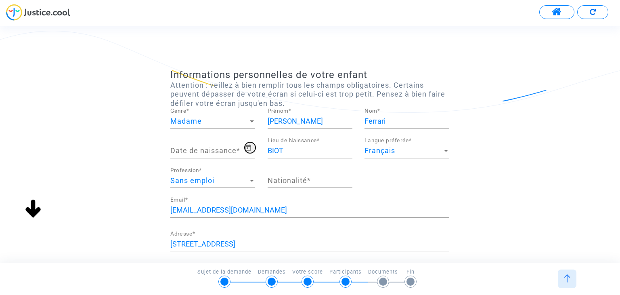
click at [247, 148] on icon "Open calendar" at bounding box center [248, 148] width 7 height 10
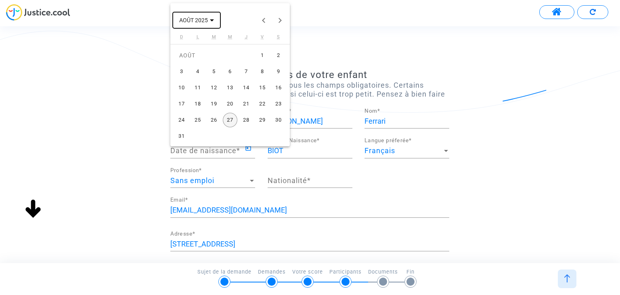
click at [209, 20] on span "AOÛT 2025" at bounding box center [196, 20] width 35 height 6
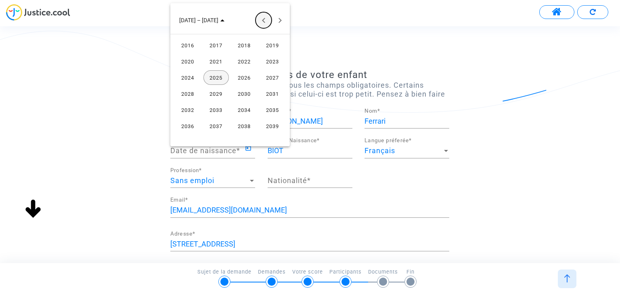
click at [260, 20] on button "Previous 24 years" at bounding box center [264, 20] width 16 height 16
click at [246, 124] on div "2014" at bounding box center [244, 126] width 25 height 15
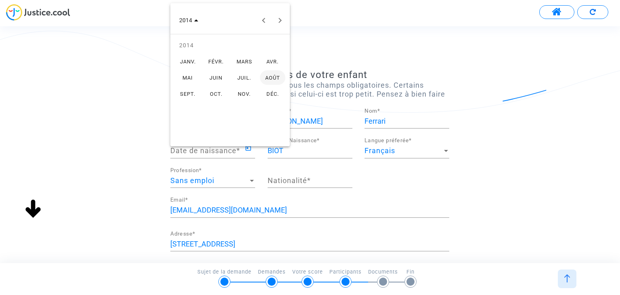
click at [271, 62] on div "AVR." at bounding box center [272, 61] width 25 height 15
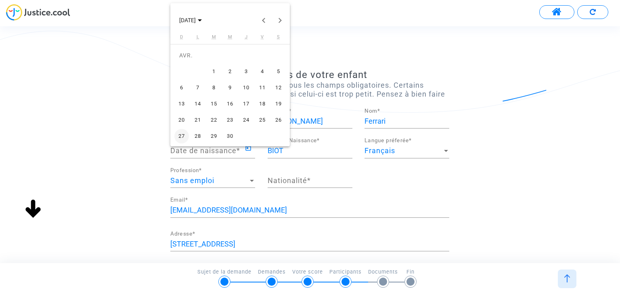
click at [263, 120] on div "25" at bounding box center [262, 120] width 15 height 15
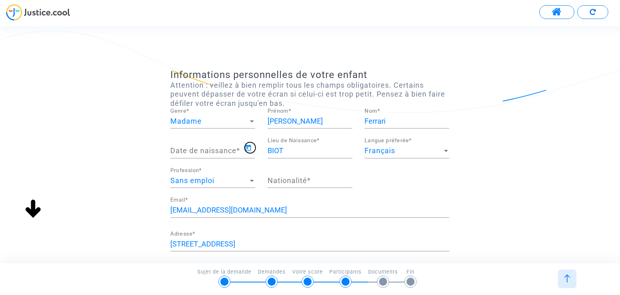
type input "25/04/2014"
click at [234, 182] on div "Sans emploi" at bounding box center [209, 180] width 78 height 8
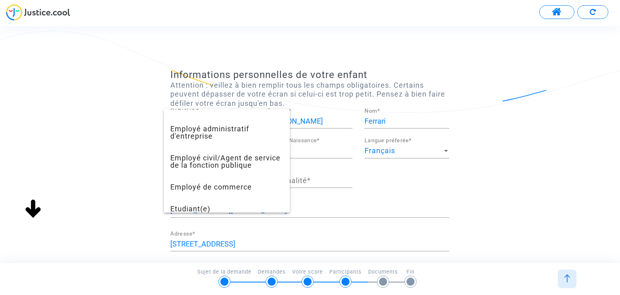
scroll to position [224, 0]
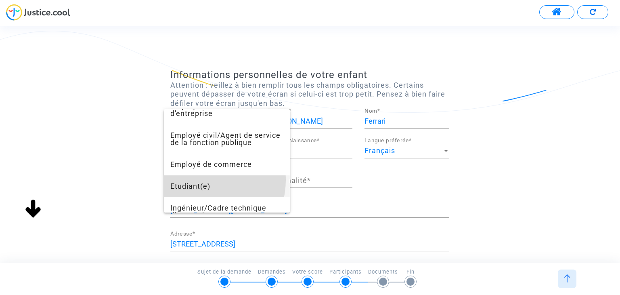
click at [205, 187] on span "Etudiant(e)" at bounding box center [226, 186] width 113 height 22
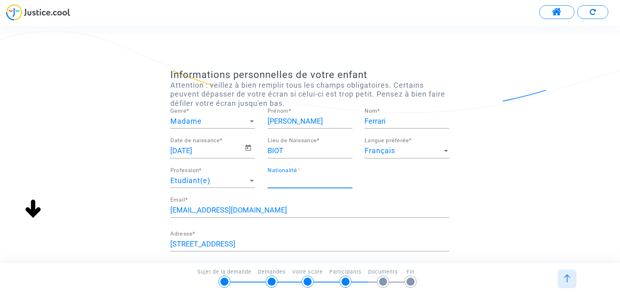
click at [320, 178] on input "Nationalité *" at bounding box center [310, 180] width 85 height 8
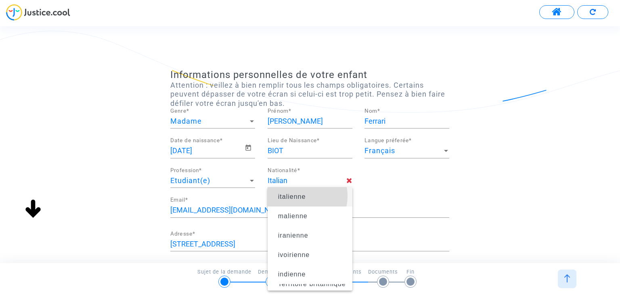
click at [296, 196] on span "italienne" at bounding box center [292, 196] width 28 height 7
type input "italienne"
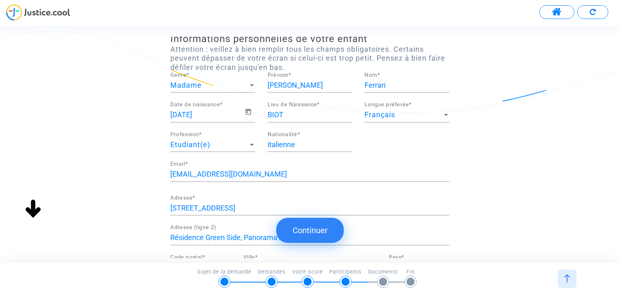
scroll to position [34, 0]
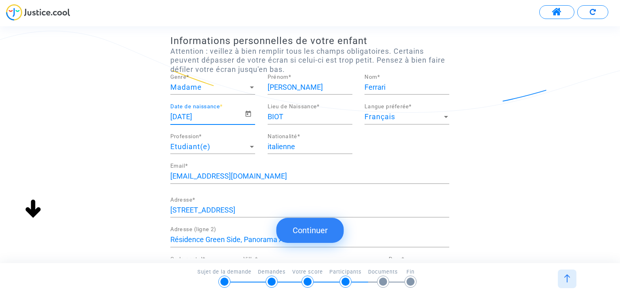
click at [217, 118] on input "25/04/2014" at bounding box center [207, 117] width 74 height 8
click at [245, 113] on icon "Open calendar" at bounding box center [248, 114] width 7 height 10
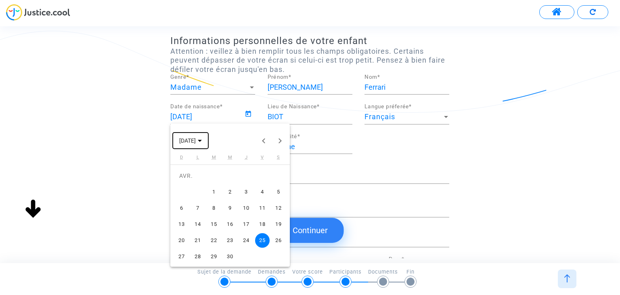
click at [196, 142] on span "AVR. 2014" at bounding box center [187, 141] width 17 height 6
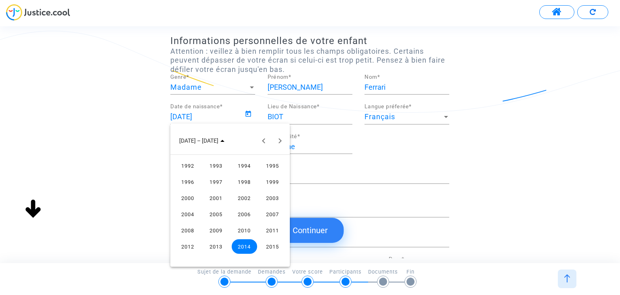
click at [189, 246] on div "2012" at bounding box center [187, 246] width 25 height 15
click at [271, 182] on div "AVR." at bounding box center [272, 181] width 25 height 15
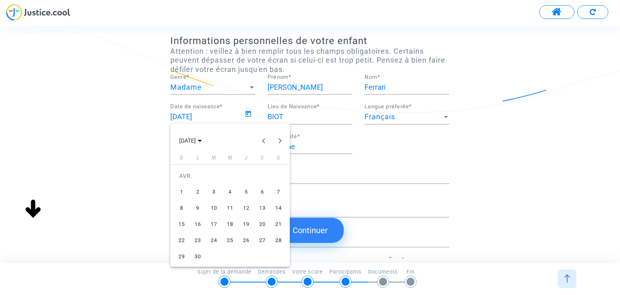
click at [231, 237] on div "25" at bounding box center [230, 240] width 15 height 15
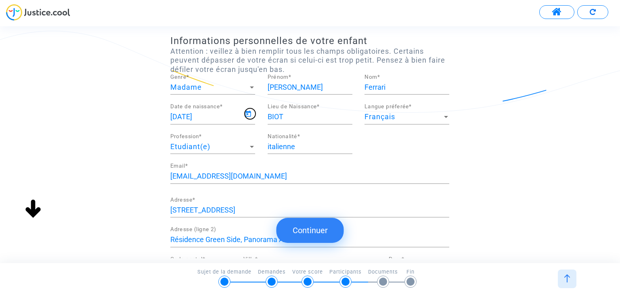
type input "25/04/2012"
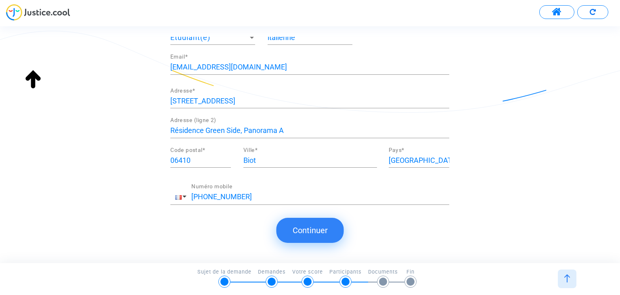
scroll to position [145, 0]
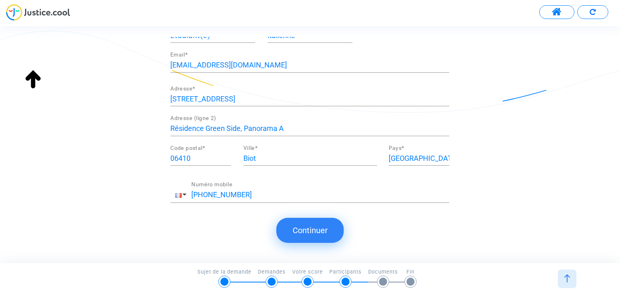
click at [309, 232] on button "Continuer" at bounding box center [310, 230] width 67 height 25
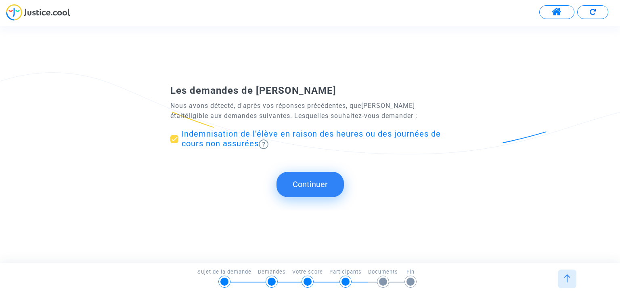
click at [312, 184] on button "Continuer" at bounding box center [310, 184] width 67 height 25
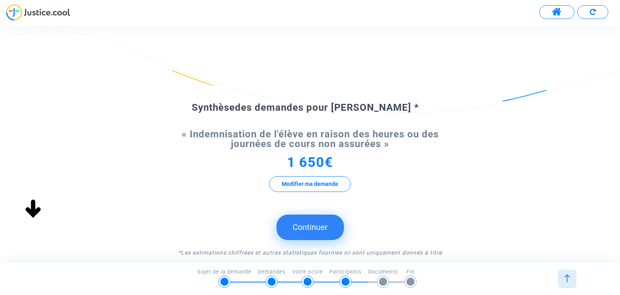
click at [310, 229] on button "Continuer" at bounding box center [310, 226] width 67 height 25
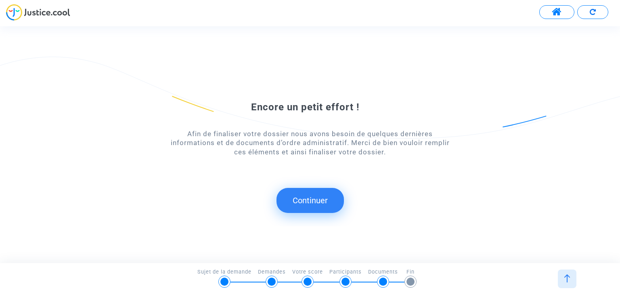
click at [309, 202] on button "Continuer" at bounding box center [310, 200] width 67 height 25
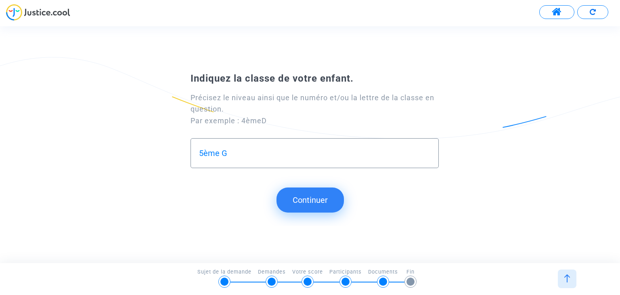
type input "5ème G"
click at [316, 202] on button "Continuer" at bounding box center [310, 199] width 67 height 25
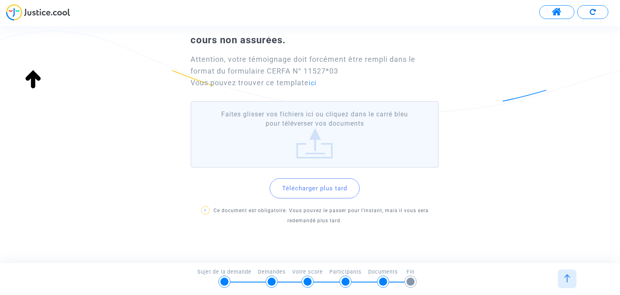
scroll to position [77, 0]
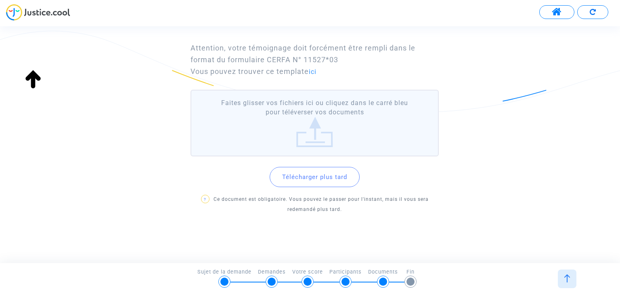
click at [319, 177] on button "Télécharger plus tard" at bounding box center [315, 177] width 90 height 20
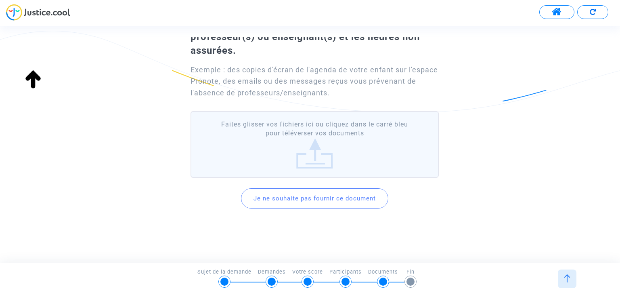
click at [312, 154] on label "Faites glisser vos fichiers ici ou cliquez dans le carré bleu pour téléverser v…" at bounding box center [315, 144] width 248 height 67
click at [0, 0] on input "Faites glisser vos fichiers ici ou cliquez dans le carré bleu pour téléverser v…" at bounding box center [0, 0] width 0 height 0
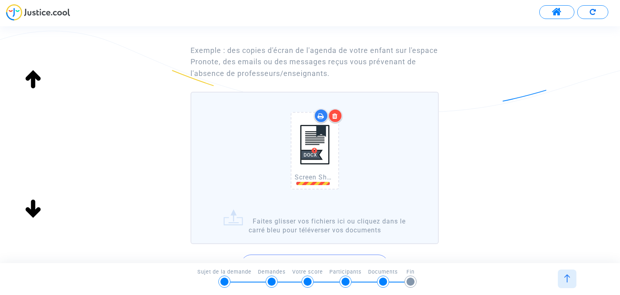
scroll to position [88, 0]
click at [234, 220] on label "Screen Shots Pronote 5G.docx Faites glisser vos fichiers ici ou cliquez dans le…" at bounding box center [315, 167] width 248 height 152
click at [0, 0] on input "Screen Shots Pronote 5G.docx Faites glisser vos fichiers ici ou cliquez dans le…" at bounding box center [0, 0] width 0 height 0
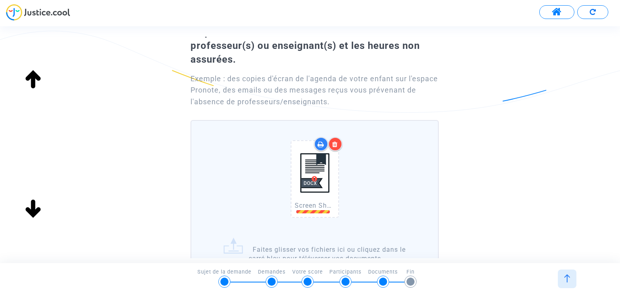
scroll to position [154, 0]
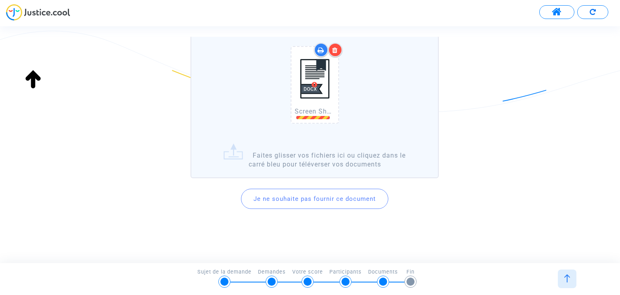
click at [228, 154] on label "Screen Shots Pronote 5G.docx Faites glisser vos fichiers ici ou cliquez dans le…" at bounding box center [315, 102] width 248 height 152
click at [0, 0] on input "Screen Shots Pronote 5G.docx Faites glisser vos fichiers ici ou cliquez dans le…" at bounding box center [0, 0] width 0 height 0
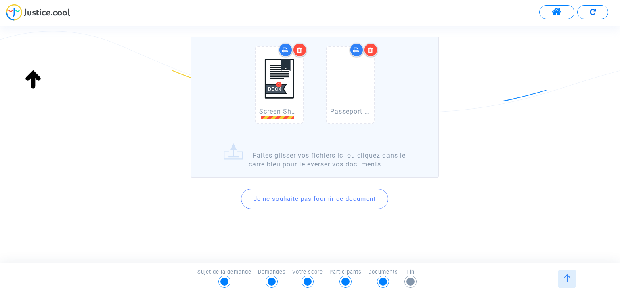
click at [281, 85] on img at bounding box center [279, 78] width 40 height 57
click at [278, 82] on img at bounding box center [279, 78] width 40 height 57
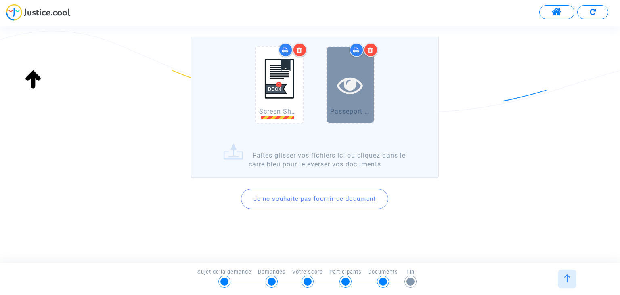
click at [350, 87] on icon at bounding box center [350, 85] width 26 height 26
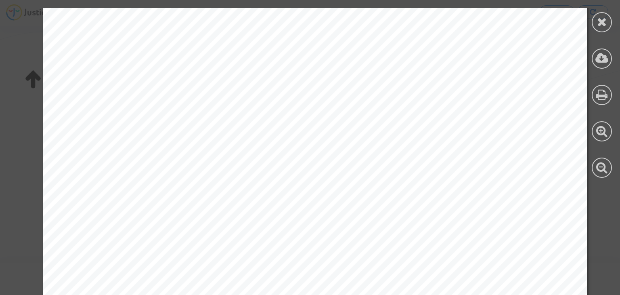
scroll to position [484, 0]
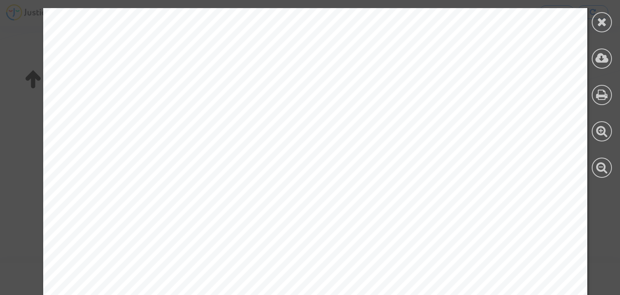
scroll to position [106, 0]
click at [603, 19] on icon at bounding box center [602, 22] width 10 height 12
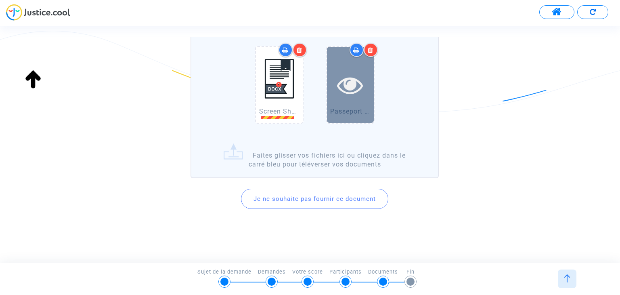
click at [348, 111] on div at bounding box center [350, 85] width 47 height 76
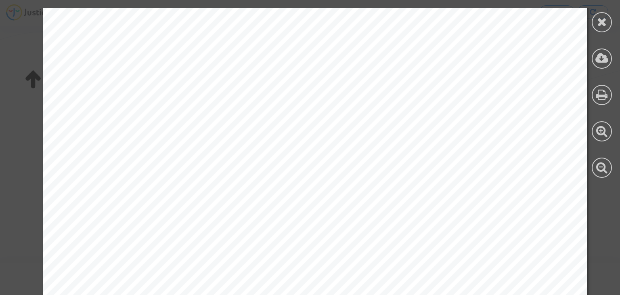
scroll to position [494, 0]
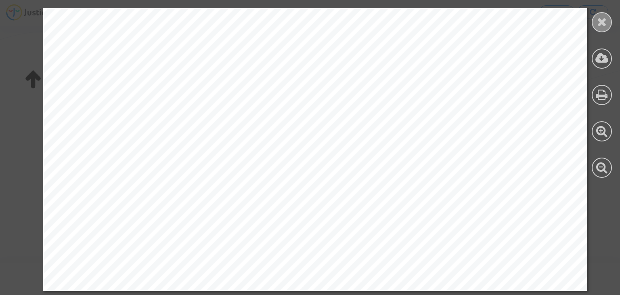
click at [600, 23] on icon at bounding box center [602, 22] width 10 height 12
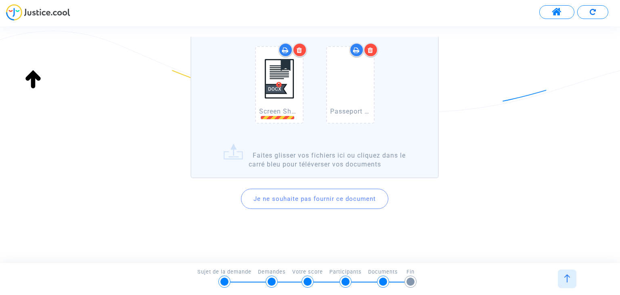
click at [277, 83] on img at bounding box center [279, 78] width 40 height 57
click at [279, 82] on img at bounding box center [279, 78] width 40 height 57
click at [278, 86] on img at bounding box center [279, 78] width 40 height 57
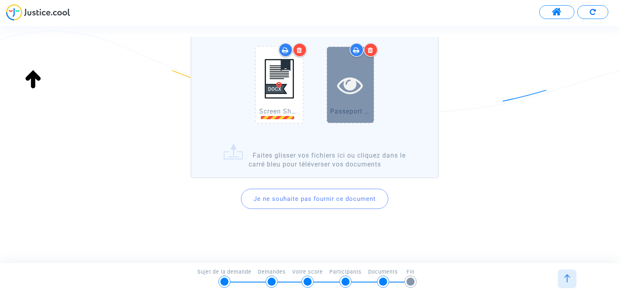
click at [349, 78] on icon at bounding box center [350, 85] width 26 height 26
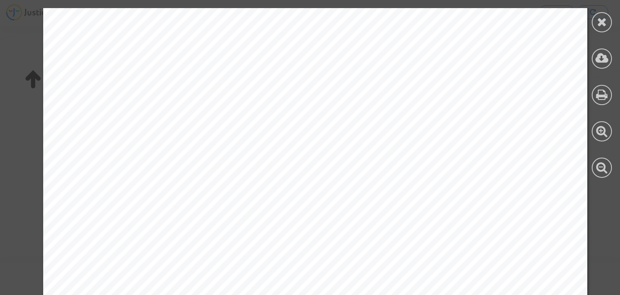
scroll to position [284, 0]
click at [605, 17] on icon at bounding box center [602, 22] width 10 height 12
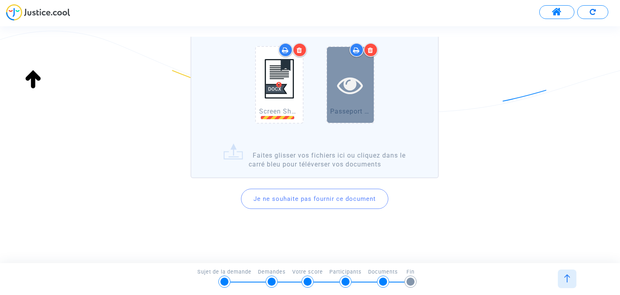
click at [346, 92] on icon at bounding box center [350, 85] width 26 height 26
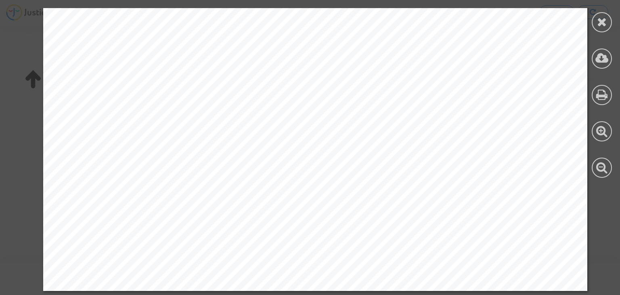
scroll to position [493, 0]
click at [606, 22] on icon at bounding box center [602, 22] width 10 height 12
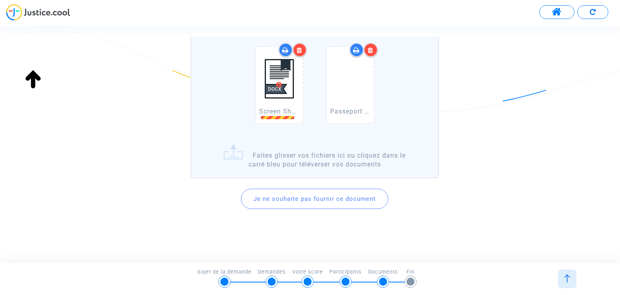
scroll to position [0, 0]
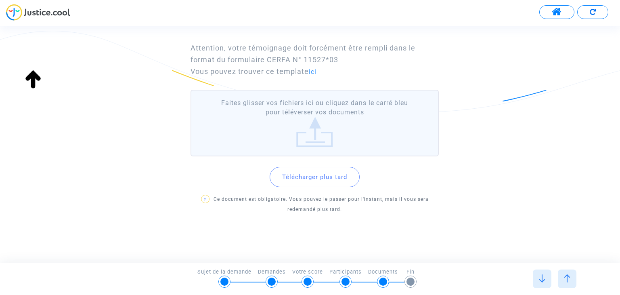
click at [203, 199] on span "?" at bounding box center [205, 199] width 8 height 8
click at [314, 176] on button "Télécharger plus tard" at bounding box center [315, 177] width 90 height 20
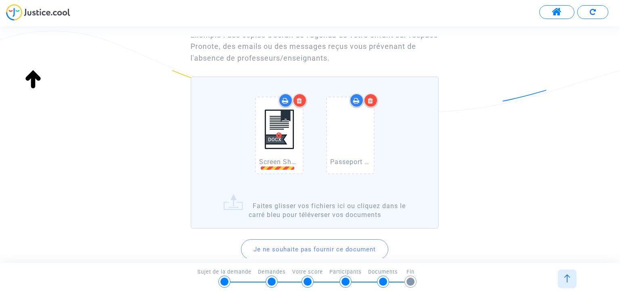
scroll to position [154, 0]
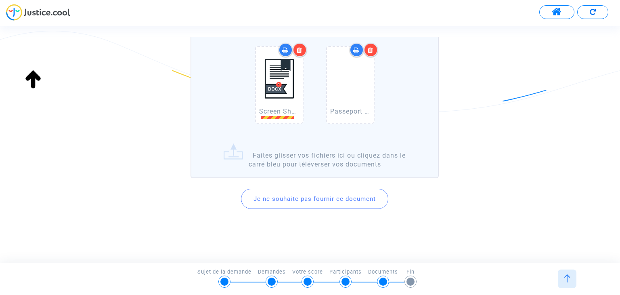
click at [283, 132] on div "Screen Shots Pronote 5G.docx" at bounding box center [279, 86] width 71 height 103
click at [0, 0] on input "Screen Shots Pronote 5G.docx Passeport FabioFerrari.pdf Faites glisser vos fich…" at bounding box center [0, 0] width 0 height 0
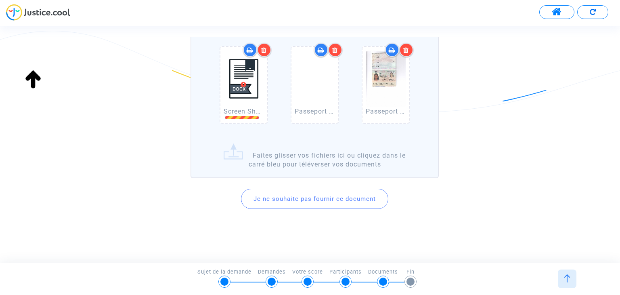
click at [335, 50] on icon at bounding box center [335, 50] width 6 height 6
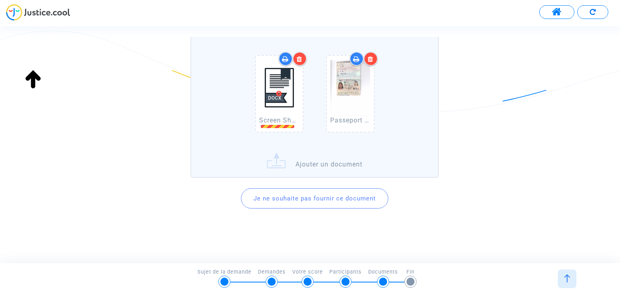
click at [300, 57] on icon at bounding box center [300, 59] width 6 height 6
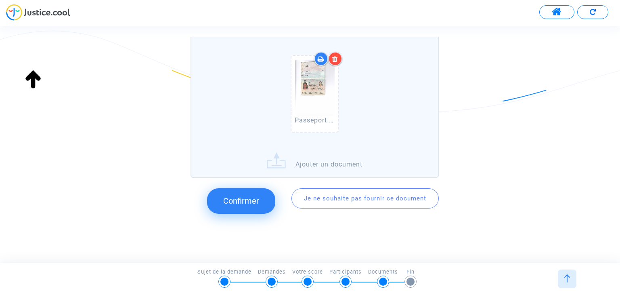
click at [320, 164] on label "Passeport Beatriz.pdf Ajouter un document" at bounding box center [315, 106] width 248 height 143
click at [0, 0] on input "Passeport Beatriz.pdf Ajouter un document" at bounding box center [0, 0] width 0 height 0
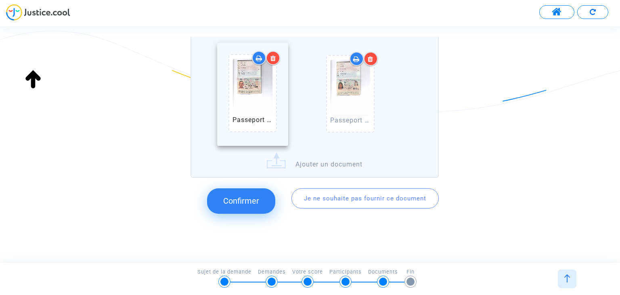
drag, startPoint x: 355, startPoint y: 105, endPoint x: 258, endPoint y: 105, distance: 96.9
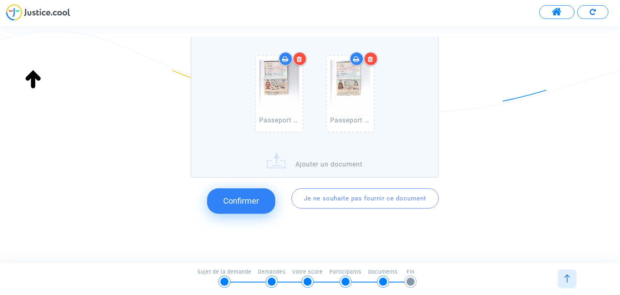
click at [330, 161] on label "Passeport FabioFerrari.pdf Passeport Beatriz.pdf Ajouter un document" at bounding box center [315, 106] width 248 height 143
click at [0, 0] on input "Passeport FabioFerrari.pdf Passeport Beatriz.pdf Ajouter un document" at bounding box center [0, 0] width 0 height 0
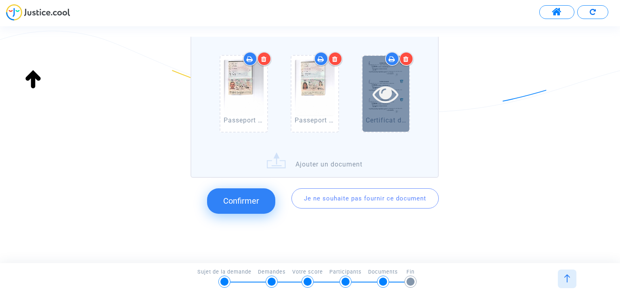
click at [386, 94] on icon at bounding box center [386, 94] width 26 height 26
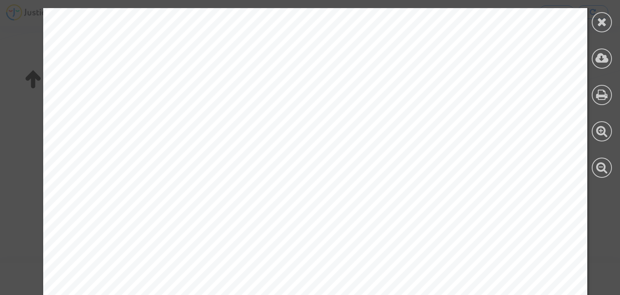
scroll to position [494, 0]
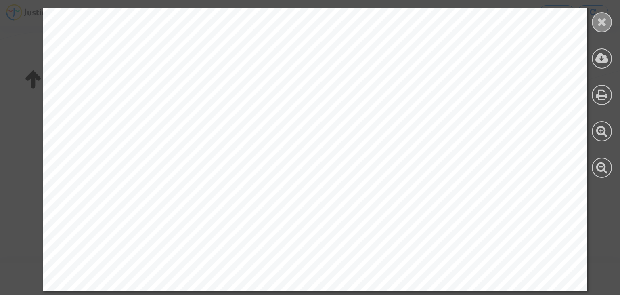
click at [597, 21] on icon at bounding box center [602, 22] width 10 height 12
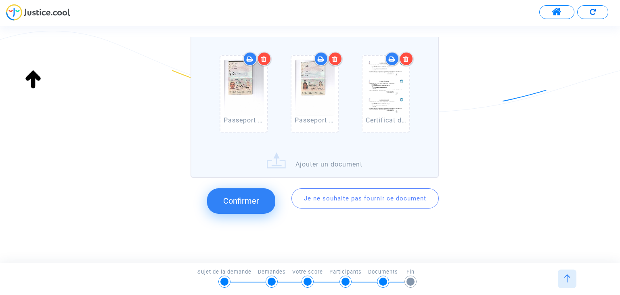
click at [310, 164] on label "Passeport FabioFerrari.pdf Passeport Beatriz.pdf Certificat de scolarité de FER…" at bounding box center [315, 106] width 248 height 143
click at [0, 0] on input "Passeport FabioFerrari.pdf Passeport Beatriz.pdf Certificat de scolarité de FER…" at bounding box center [0, 0] width 0 height 0
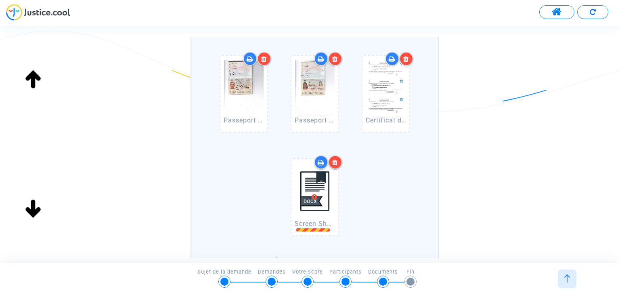
click at [338, 162] on div at bounding box center [335, 162] width 14 height 14
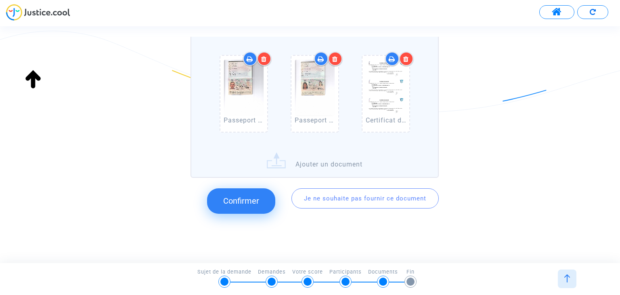
click at [291, 164] on label "Passeport FabioFerrari.pdf Passeport Beatriz.pdf Certificat de scolarité de FER…" at bounding box center [315, 106] width 248 height 143
click at [0, 0] on input "Passeport FabioFerrari.pdf Passeport Beatriz.pdf Certificat de scolarité de FER…" at bounding box center [0, 0] width 0 height 0
click at [336, 164] on label "Passeport FabioFerrari.pdf Passeport Beatriz.pdf Certificat de scolarité de FER…" at bounding box center [315, 106] width 248 height 143
click at [0, 0] on input "Passeport FabioFerrari.pdf Passeport Beatriz.pdf Certificat de scolarité de FER…" at bounding box center [0, 0] width 0 height 0
click at [139, 124] on div "Téléchargez tout élément de preuve à votre disposition démontrant les absences …" at bounding box center [310, 74] width 620 height 300
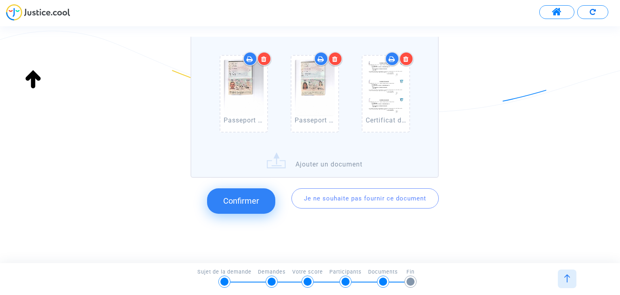
click at [472, 105] on div "Téléchargez tout élément de preuve à votre disposition démontrant les absences …" at bounding box center [310, 74] width 620 height 300
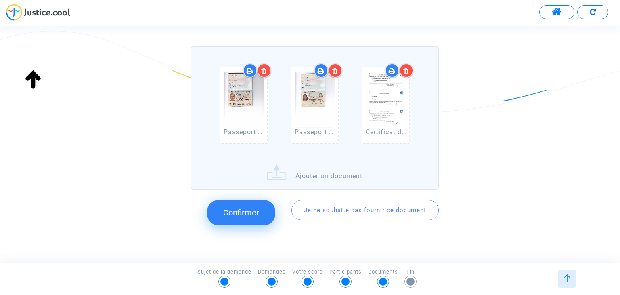
scroll to position [150, 0]
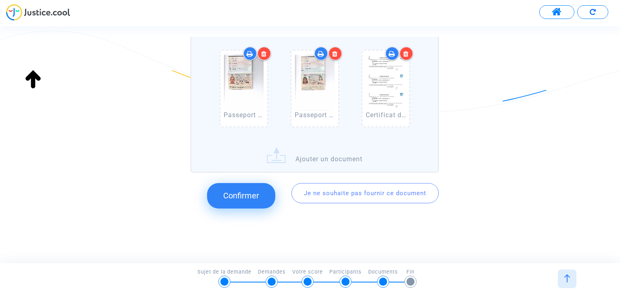
click at [334, 157] on label "Passeport FabioFerrari.pdf Passeport Beatriz.pdf Certificat de scolarité de FER…" at bounding box center [315, 100] width 248 height 143
click at [0, 0] on input "Passeport FabioFerrari.pdf Passeport Beatriz.pdf Certificat de scolarité de FER…" at bounding box center [0, 0] width 0 height 0
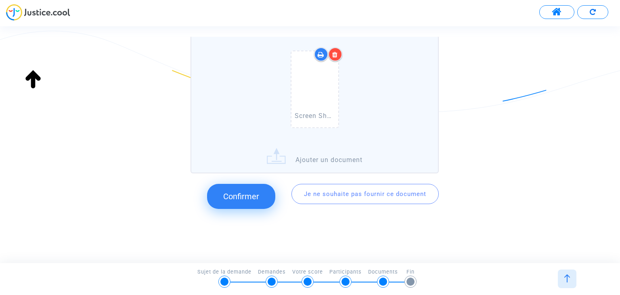
scroll to position [252, 0]
click at [246, 199] on span "Confirmer" at bounding box center [241, 197] width 36 height 10
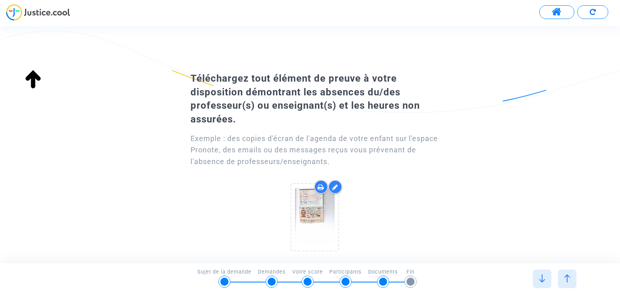
scroll to position [42, 0]
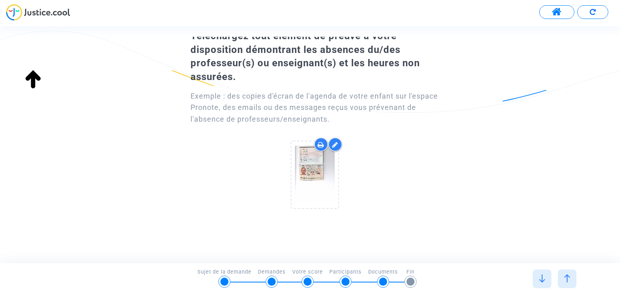
click at [335, 143] on icon at bounding box center [335, 144] width 6 height 6
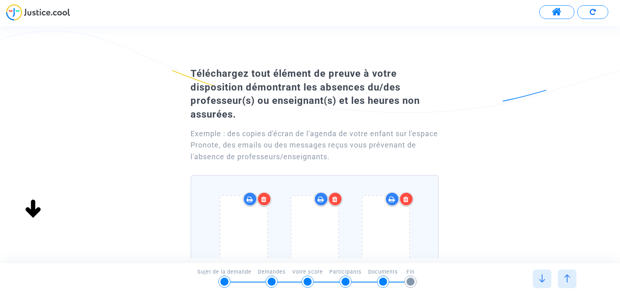
scroll to position [0, 0]
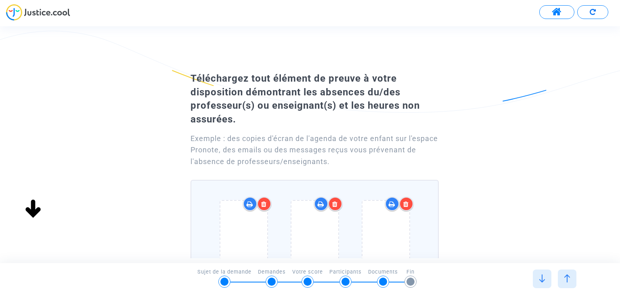
click at [266, 201] on icon at bounding box center [264, 204] width 6 height 6
click at [266, 202] on icon at bounding box center [264, 204] width 6 height 6
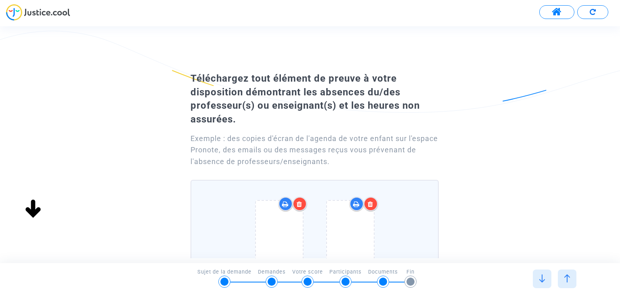
click at [300, 203] on icon at bounding box center [300, 204] width 6 height 6
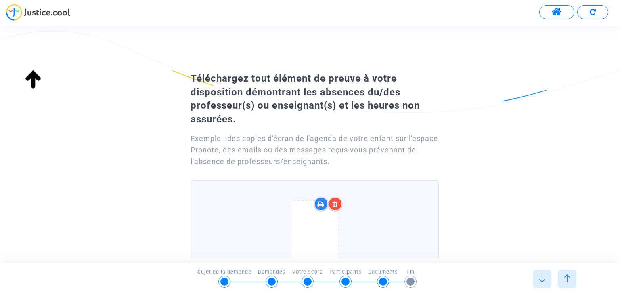
scroll to position [141, 0]
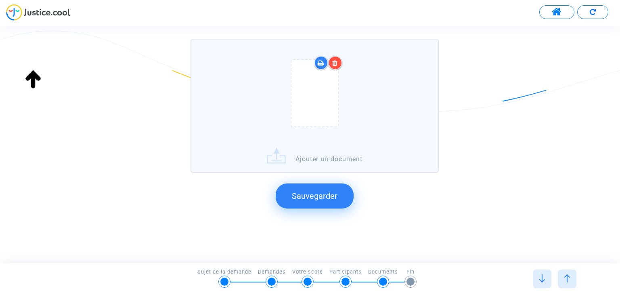
click at [316, 198] on span "Sauvegarder" at bounding box center [315, 196] width 46 height 10
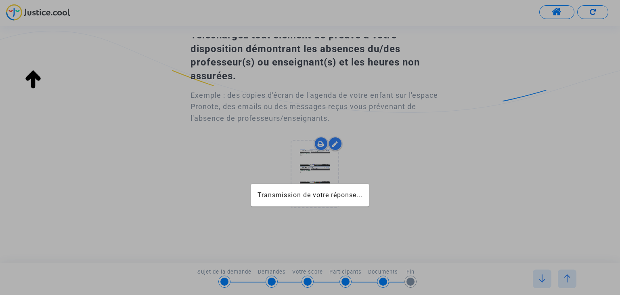
scroll to position [42, 0]
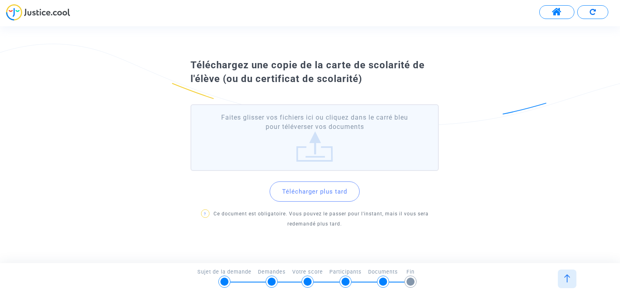
click at [318, 148] on label "Faites glisser vos fichiers ici ou cliquez dans le carré bleu pour téléverser v…" at bounding box center [315, 137] width 248 height 67
click at [0, 0] on input "Faites glisser vos fichiers ici ou cliquez dans le carré bleu pour téléverser v…" at bounding box center [0, 0] width 0 height 0
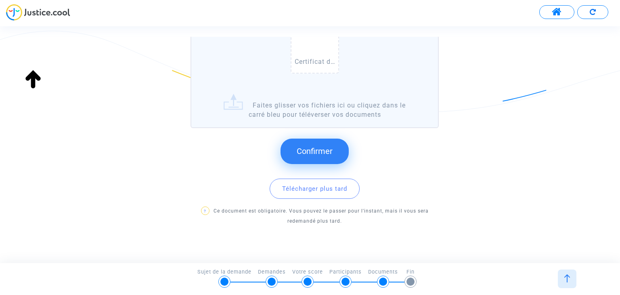
scroll to position [142, 0]
click at [310, 146] on span "Confirmer" at bounding box center [315, 151] width 36 height 10
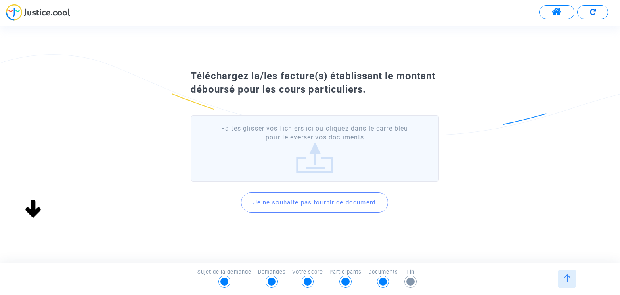
scroll to position [0, 0]
click at [329, 200] on button "Je ne souhaite pas fournir ce document" at bounding box center [314, 202] width 147 height 20
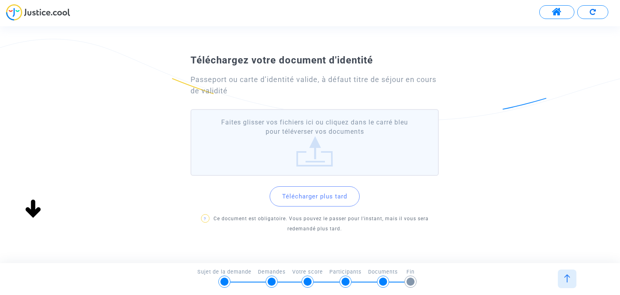
click at [309, 160] on label "Faites glisser vos fichiers ici ou cliquez dans le carré bleu pour téléverser v…" at bounding box center [315, 142] width 248 height 67
click at [0, 0] on input "Faites glisser vos fichiers ici ou cliquez dans le carré bleu pour téléverser v…" at bounding box center [0, 0] width 0 height 0
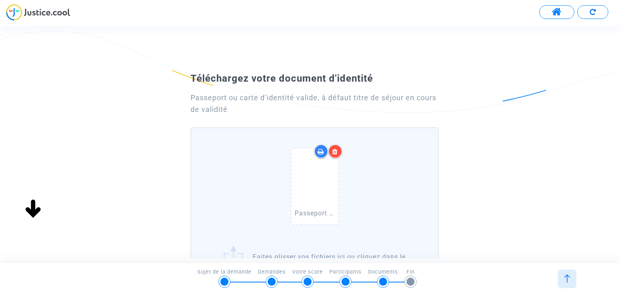
scroll to position [111, 0]
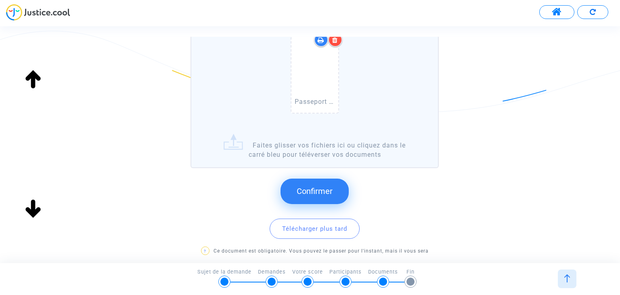
click at [329, 190] on span "Confirmer" at bounding box center [315, 191] width 36 height 10
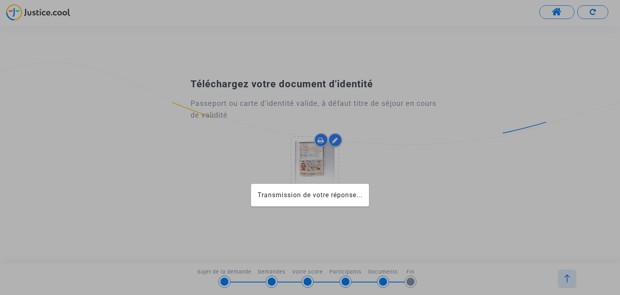
scroll to position [0, 0]
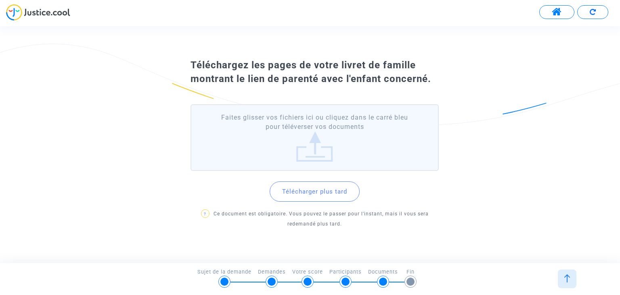
click at [331, 193] on button "Télécharger plus tard" at bounding box center [315, 191] width 90 height 20
click at [310, 158] on label "Faites glisser vos fichiers ici ou cliquez dans le carré bleu pour téléverser v…" at bounding box center [315, 137] width 248 height 67
click at [0, 0] on input "Faites glisser vos fichiers ici ou cliquez dans le carré bleu pour téléverser v…" at bounding box center [0, 0] width 0 height 0
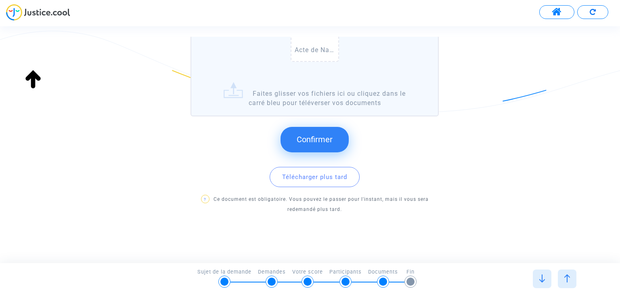
scroll to position [153, 0]
click at [317, 142] on span "Confirmer" at bounding box center [315, 139] width 36 height 10
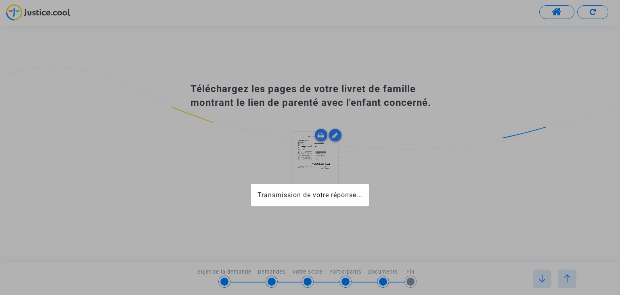
scroll to position [0, 0]
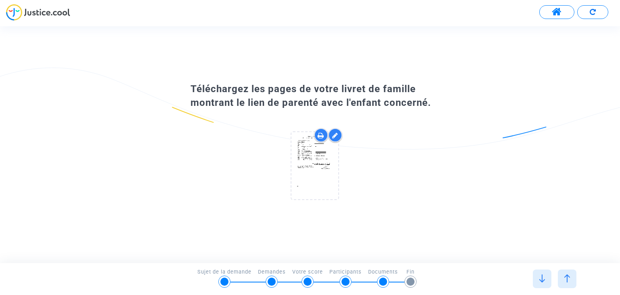
click at [543, 281] on img at bounding box center [542, 278] width 8 height 8
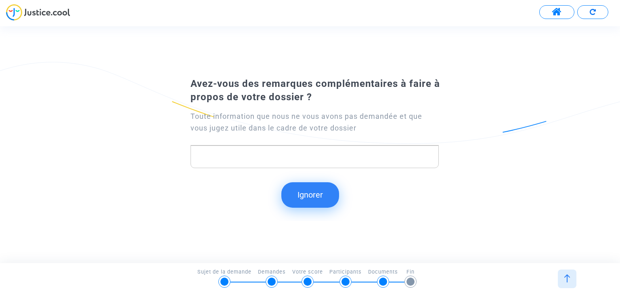
click at [309, 189] on button "Ignorer" at bounding box center [310, 194] width 58 height 25
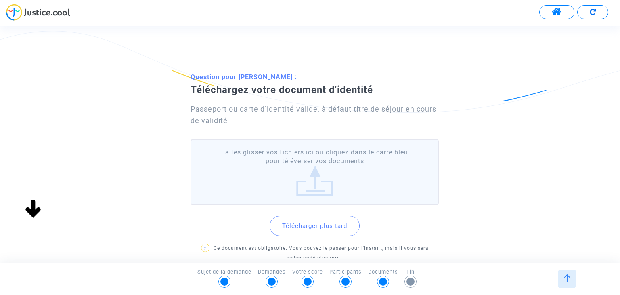
click at [314, 188] on label "Faites glisser vos fichiers ici ou cliquez dans le carré bleu pour téléverser v…" at bounding box center [315, 172] width 248 height 67
click at [0, 0] on input "Faites glisser vos fichiers ici ou cliquez dans le carré bleu pour téléverser v…" at bounding box center [0, 0] width 0 height 0
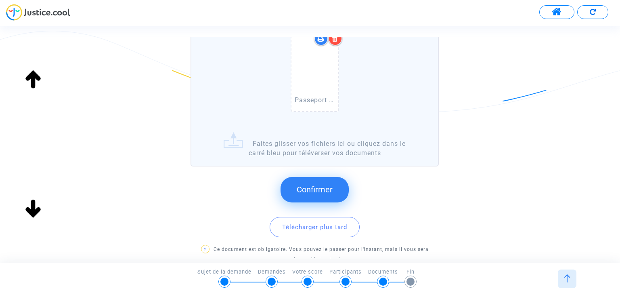
scroll to position [125, 0]
click at [316, 185] on span "Confirmer" at bounding box center [315, 189] width 36 height 10
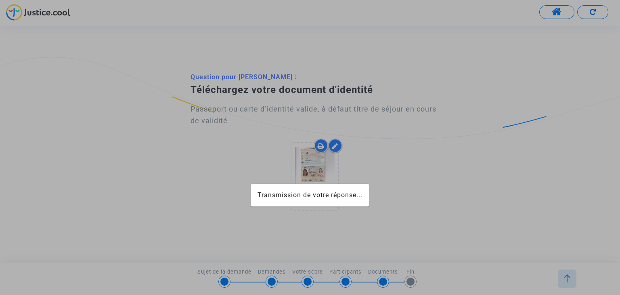
scroll to position [0, 0]
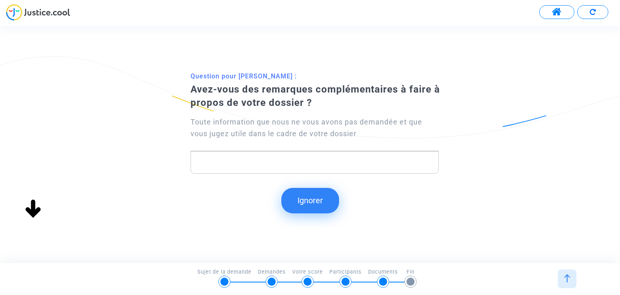
click at [317, 197] on button "Ignorer" at bounding box center [310, 200] width 58 height 25
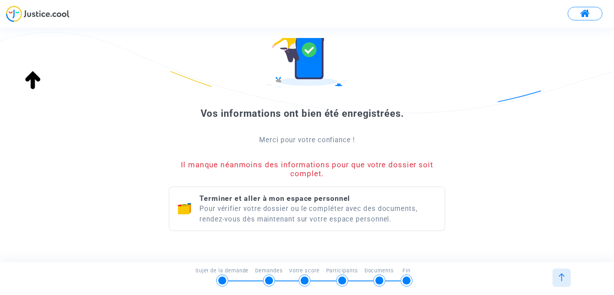
scroll to position [85, 0]
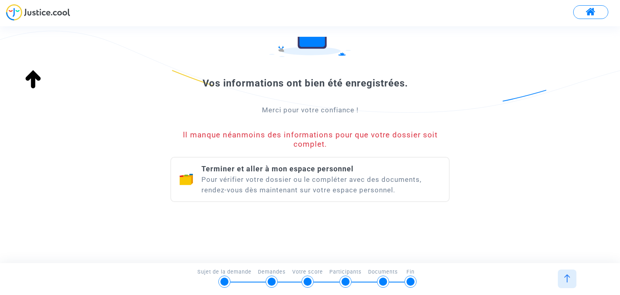
click at [341, 185] on div "Terminer et aller à mon espace personnel Pour vérifier votre dossier ou le comp…" at bounding box center [320, 179] width 239 height 31
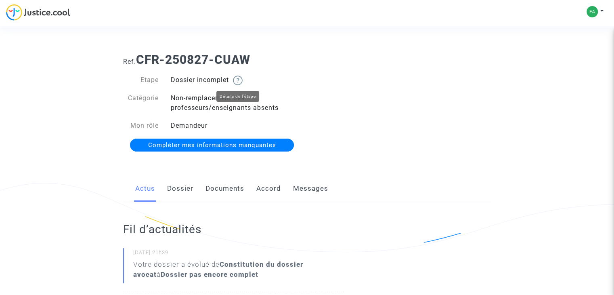
click at [240, 80] on img at bounding box center [238, 80] width 10 height 10
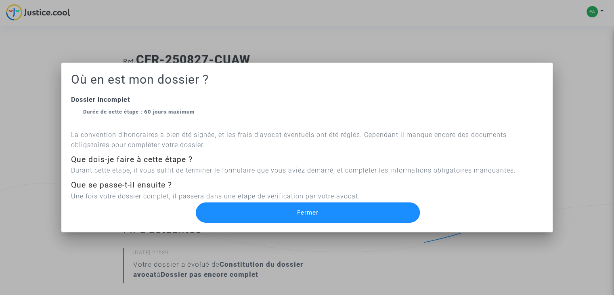
click at [311, 214] on span "Fermer" at bounding box center [307, 212] width 21 height 7
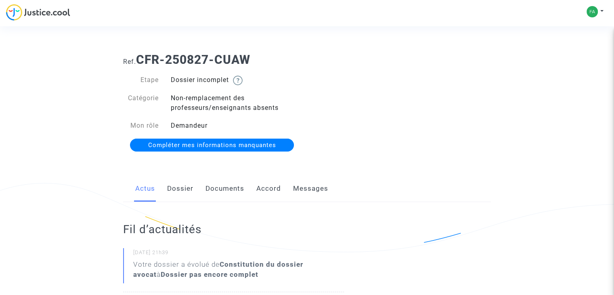
click at [240, 145] on span "Compléter mes informations manquantes" at bounding box center [212, 144] width 128 height 7
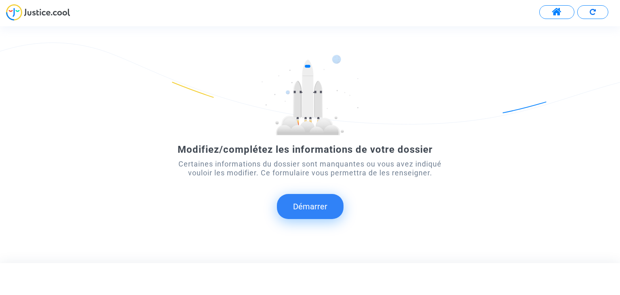
click at [323, 202] on button "Démarrer" at bounding box center [310, 206] width 67 height 25
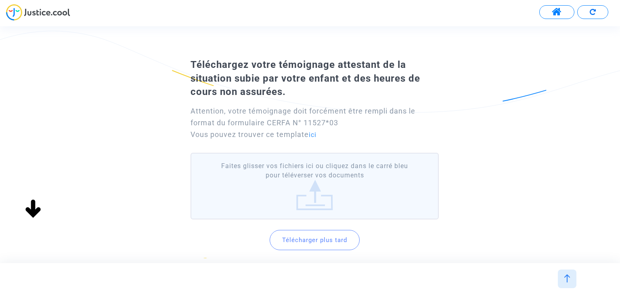
scroll to position [13, 0]
click at [317, 136] on link "ici" at bounding box center [313, 136] width 8 height 8
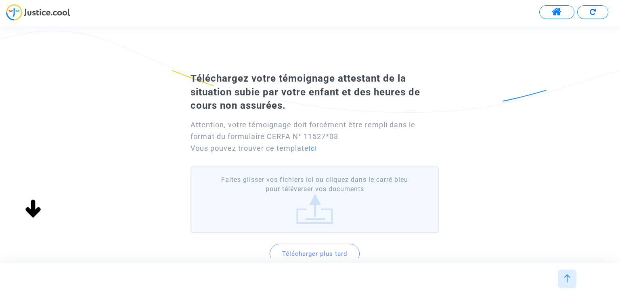
scroll to position [77, 0]
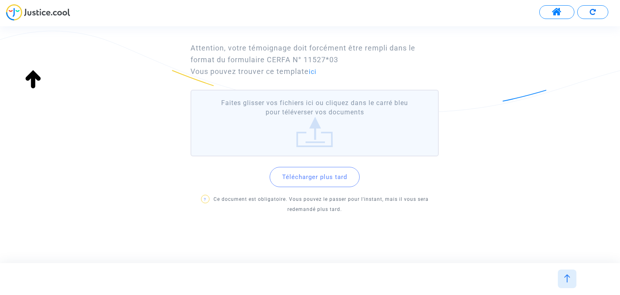
click at [319, 180] on button "Télécharger plus tard" at bounding box center [315, 177] width 90 height 20
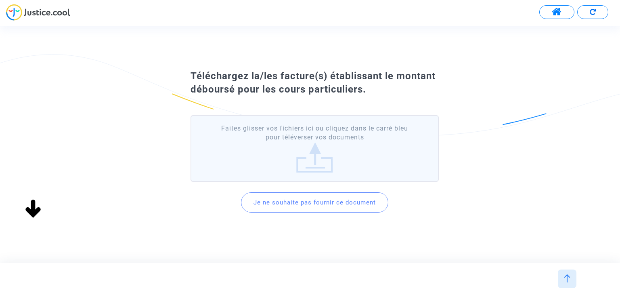
click at [314, 203] on button "Je ne souhaite pas fournir ce document" at bounding box center [314, 202] width 147 height 20
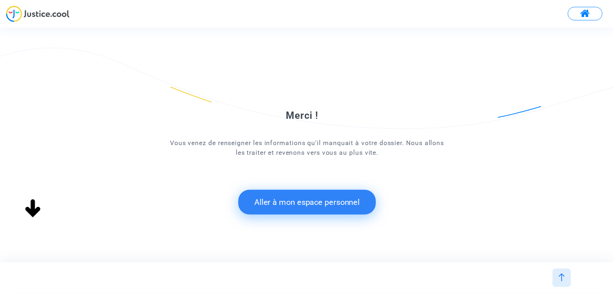
scroll to position [0, 0]
click at [291, 202] on button "Aller à mon espace personnel" at bounding box center [310, 202] width 139 height 25
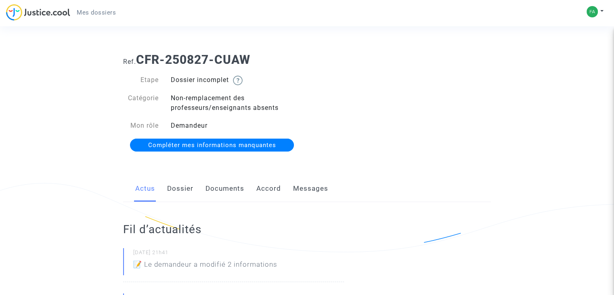
click at [200, 143] on span "Compléter mes informations manquantes" at bounding box center [212, 144] width 128 height 7
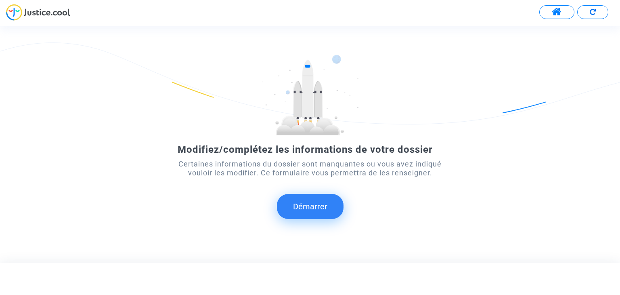
click at [302, 205] on button "Démarrer" at bounding box center [310, 206] width 67 height 25
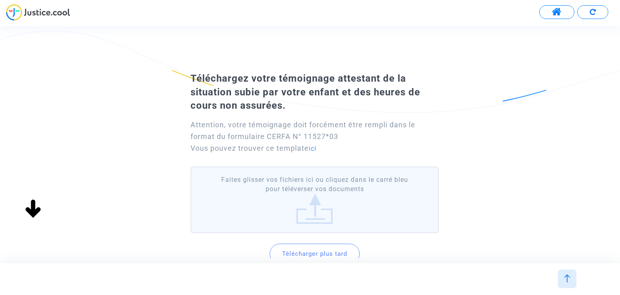
click at [312, 210] on label "Faites glisser vos fichiers ici ou cliquez dans le carré bleu pour téléverser v…" at bounding box center [315, 199] width 248 height 67
click at [0, 0] on input "Faites glisser vos fichiers ici ou cliquez dans le carré bleu pour téléverser v…" at bounding box center [0, 0] width 0 height 0
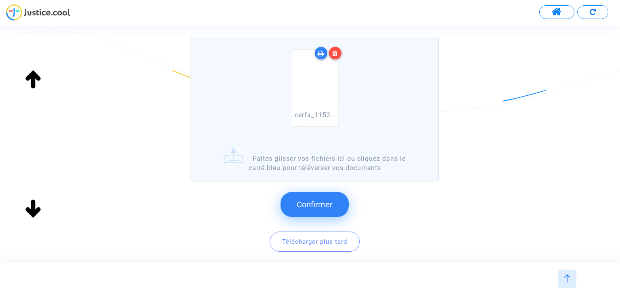
scroll to position [149, 0]
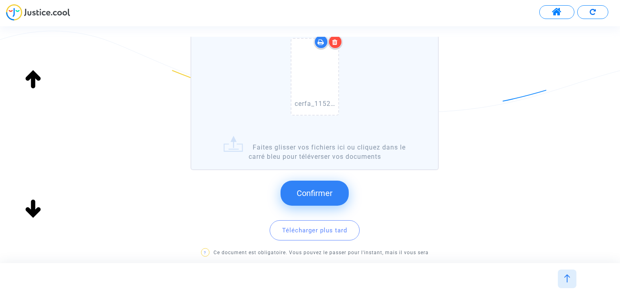
click at [314, 185] on button "Confirmer" at bounding box center [315, 192] width 68 height 25
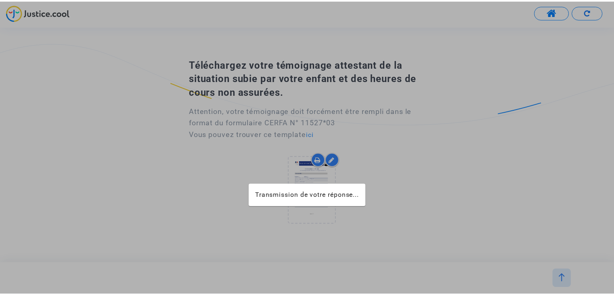
scroll to position [0, 0]
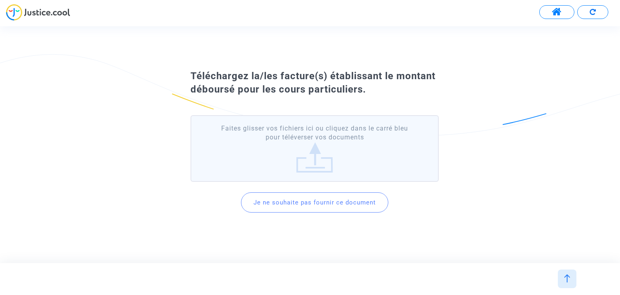
click at [317, 206] on button "Je ne souhaite pas fournir ce document" at bounding box center [314, 202] width 147 height 20
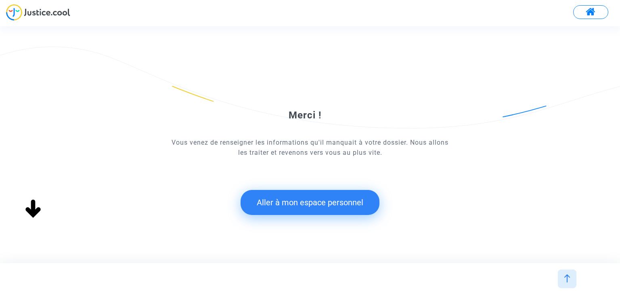
click at [310, 205] on button "Aller à mon espace personnel" at bounding box center [310, 202] width 139 height 25
